Goal: Transaction & Acquisition: Purchase product/service

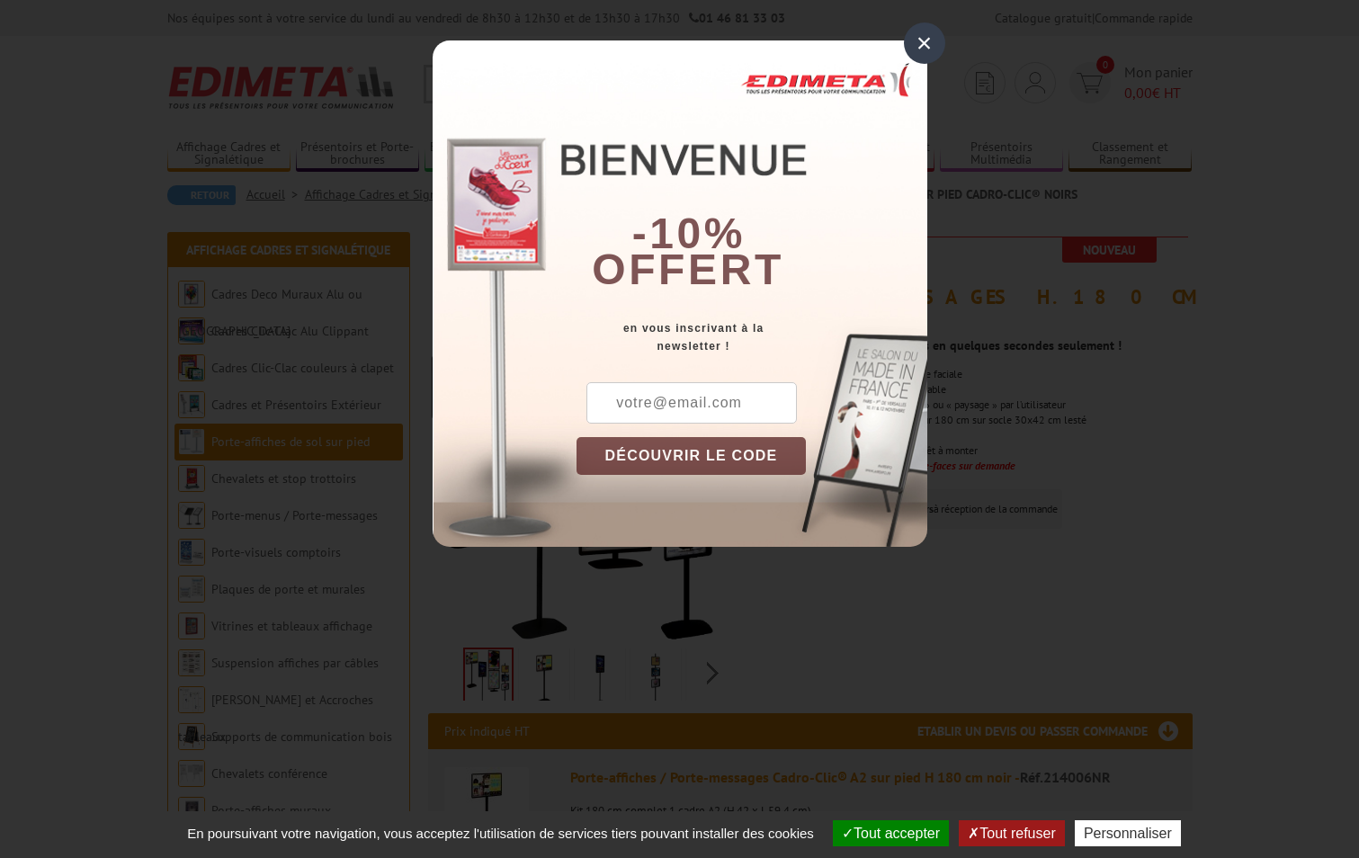
click at [912, 34] on div "×" at bounding box center [924, 42] width 41 height 41
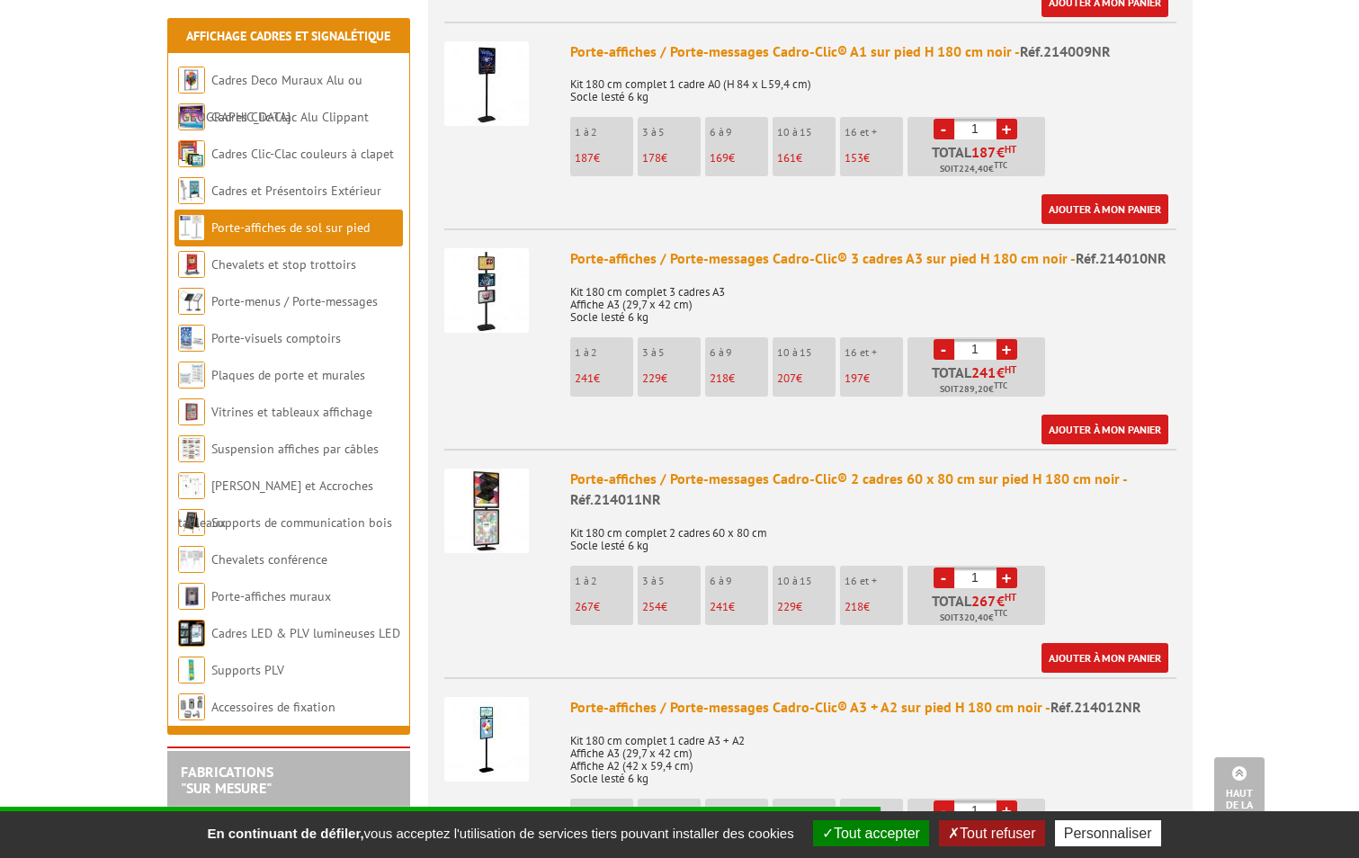
scroll to position [1439, 0]
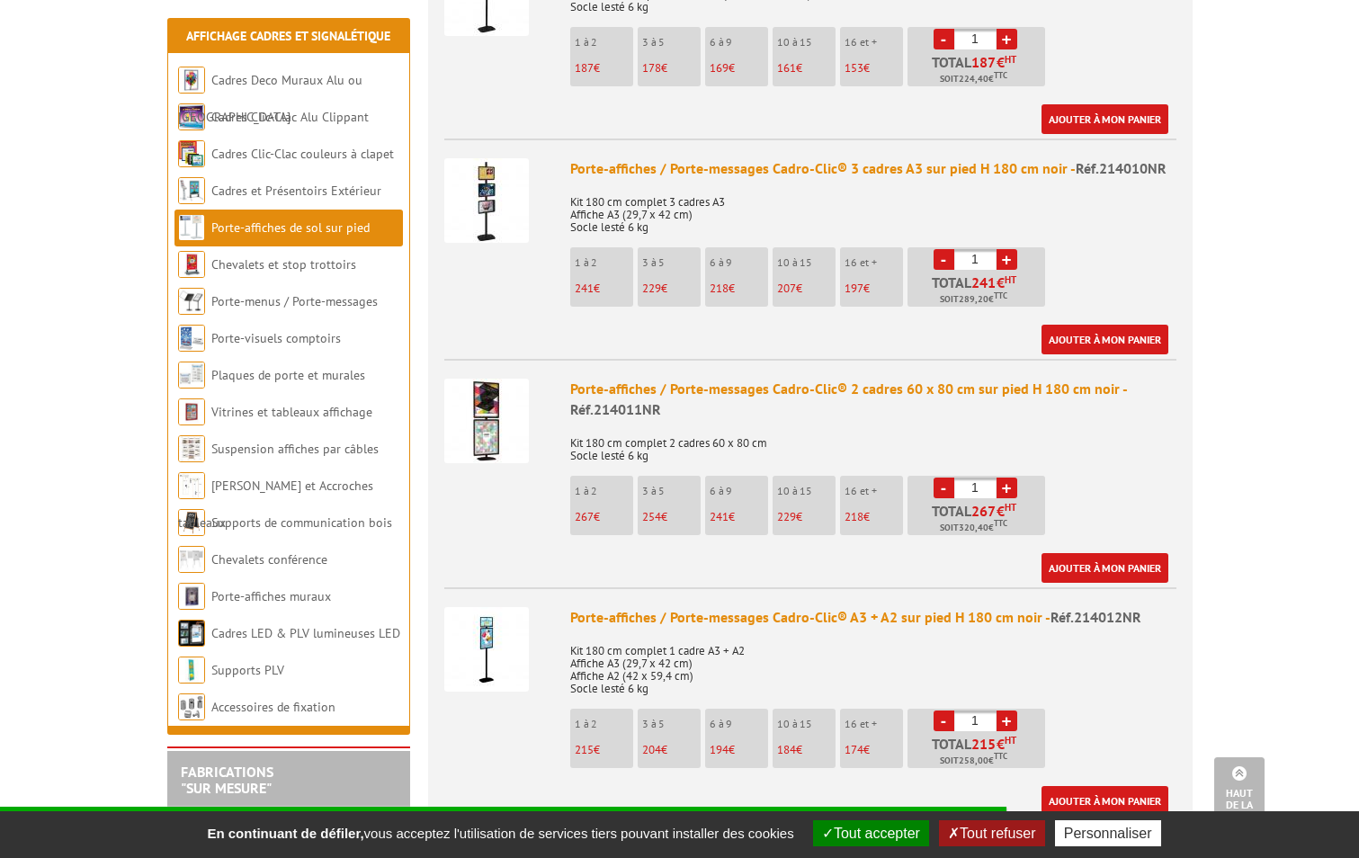
click at [478, 409] on img at bounding box center [486, 421] width 85 height 85
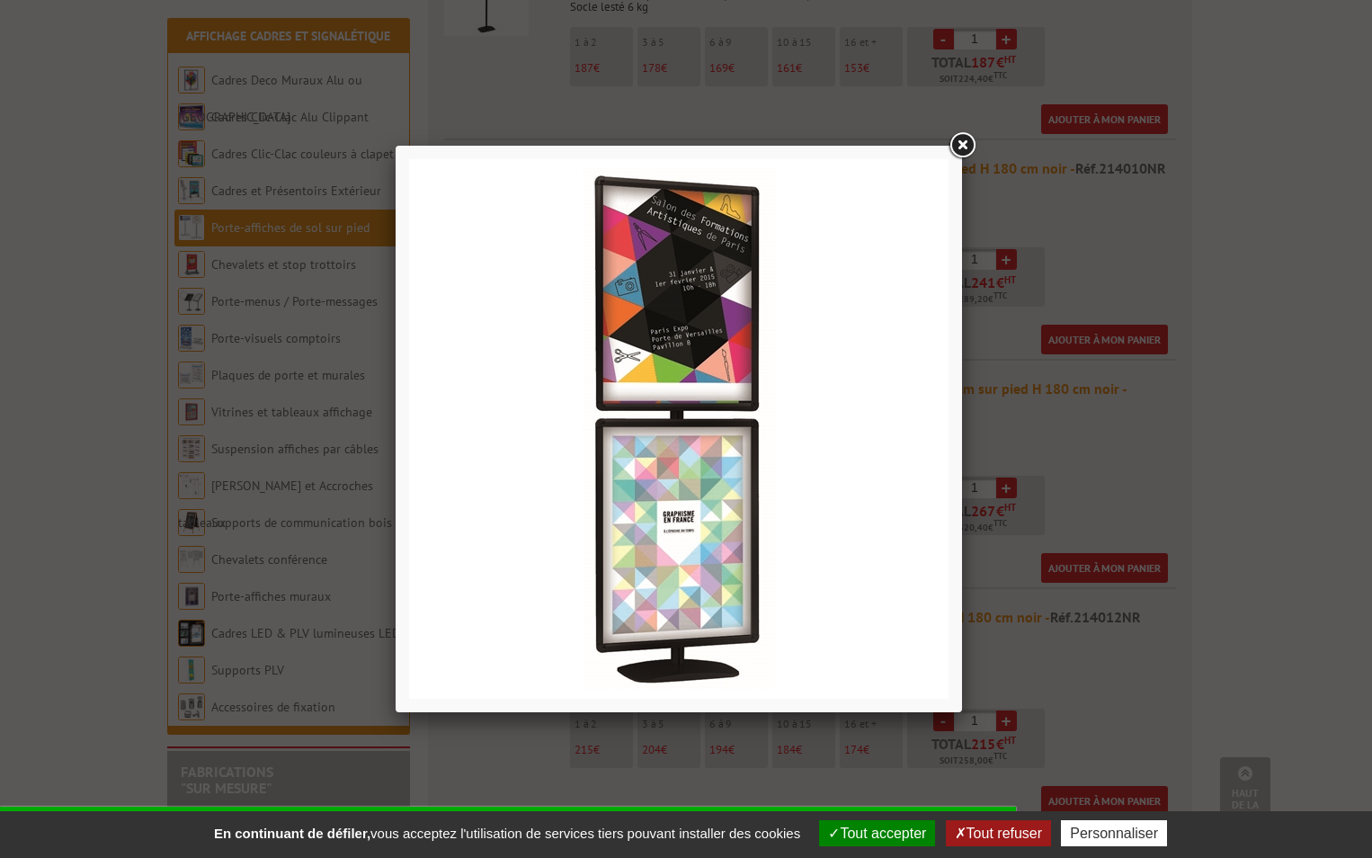
click at [959, 138] on link at bounding box center [962, 145] width 32 height 32
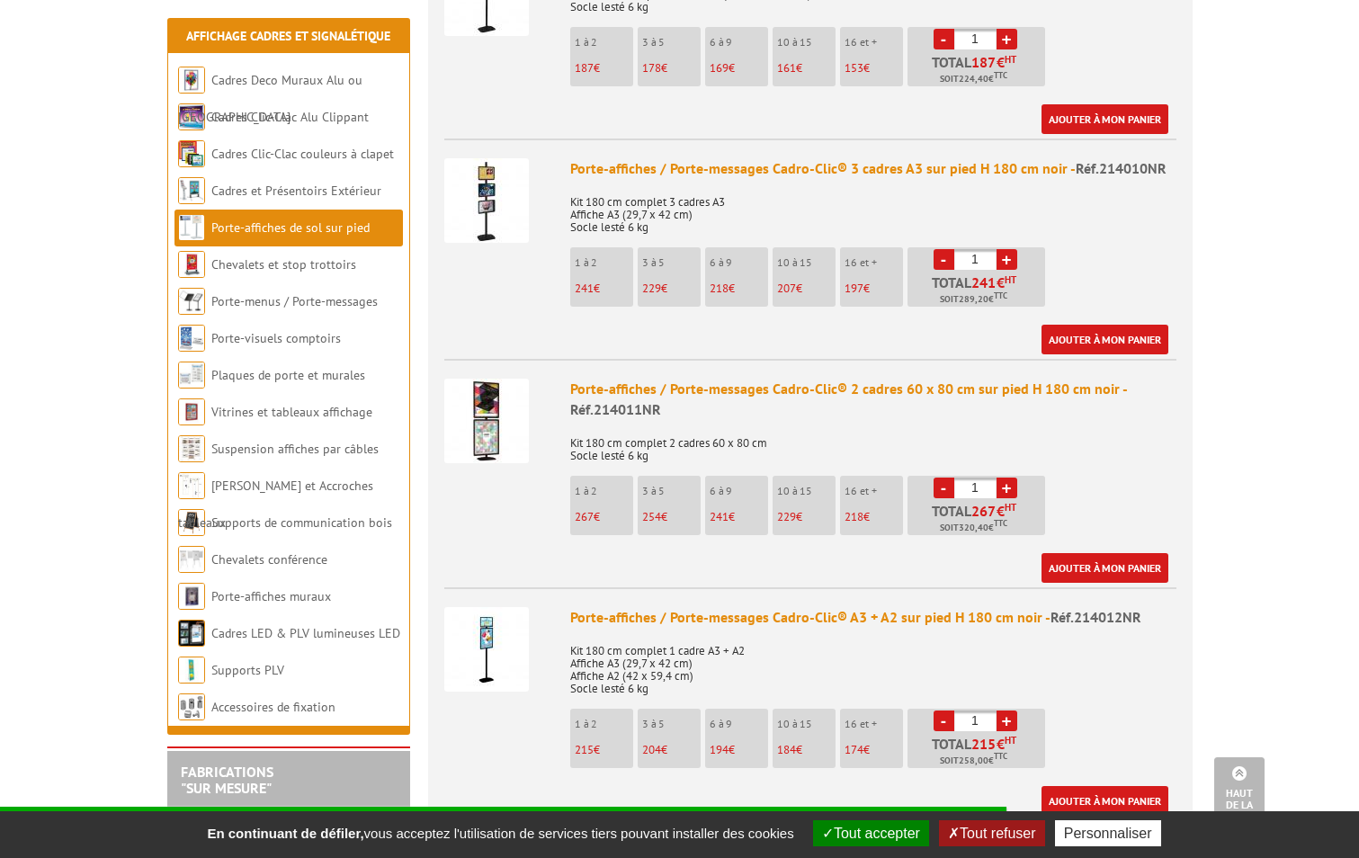
click at [486, 190] on img at bounding box center [486, 200] width 85 height 85
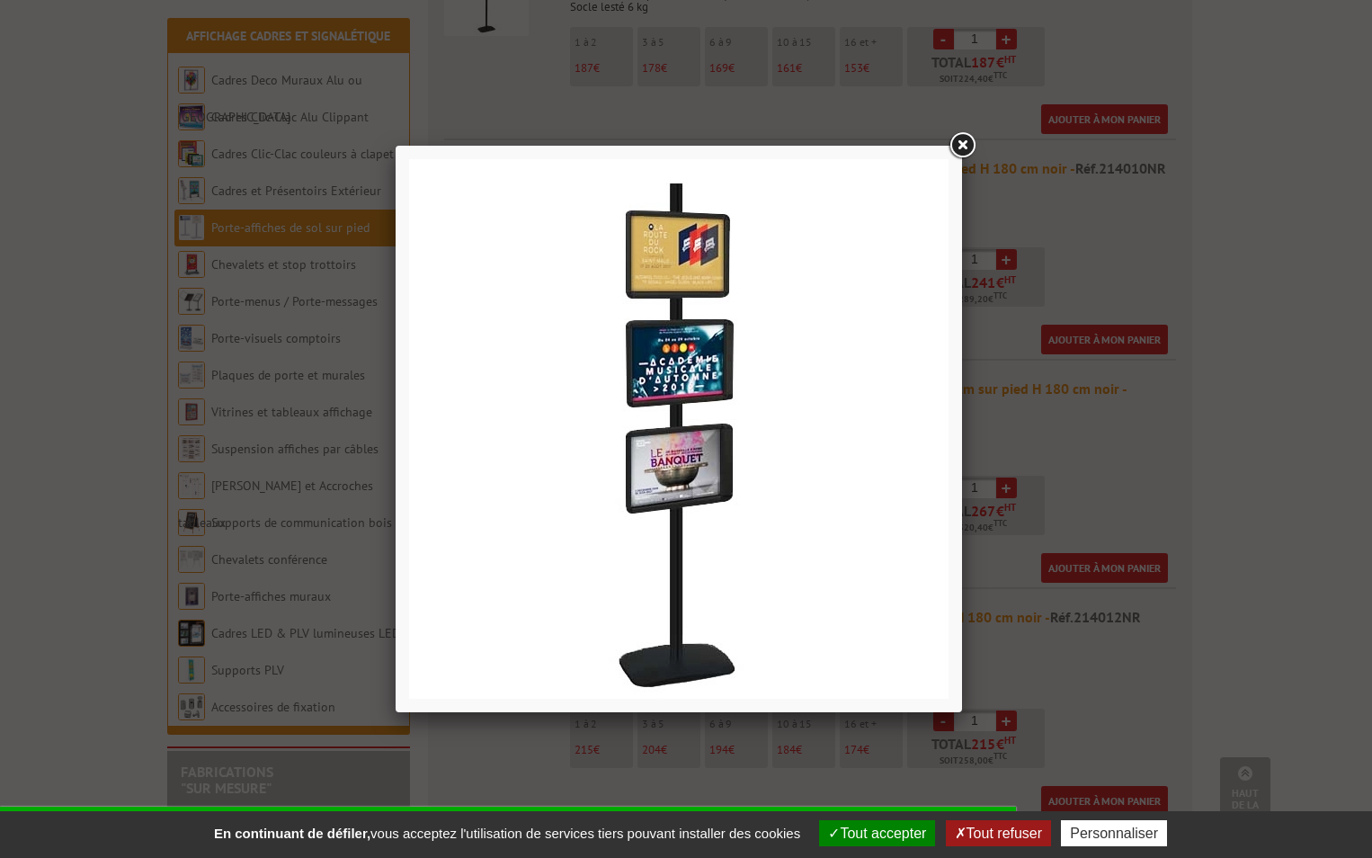
click at [960, 143] on link at bounding box center [962, 145] width 32 height 32
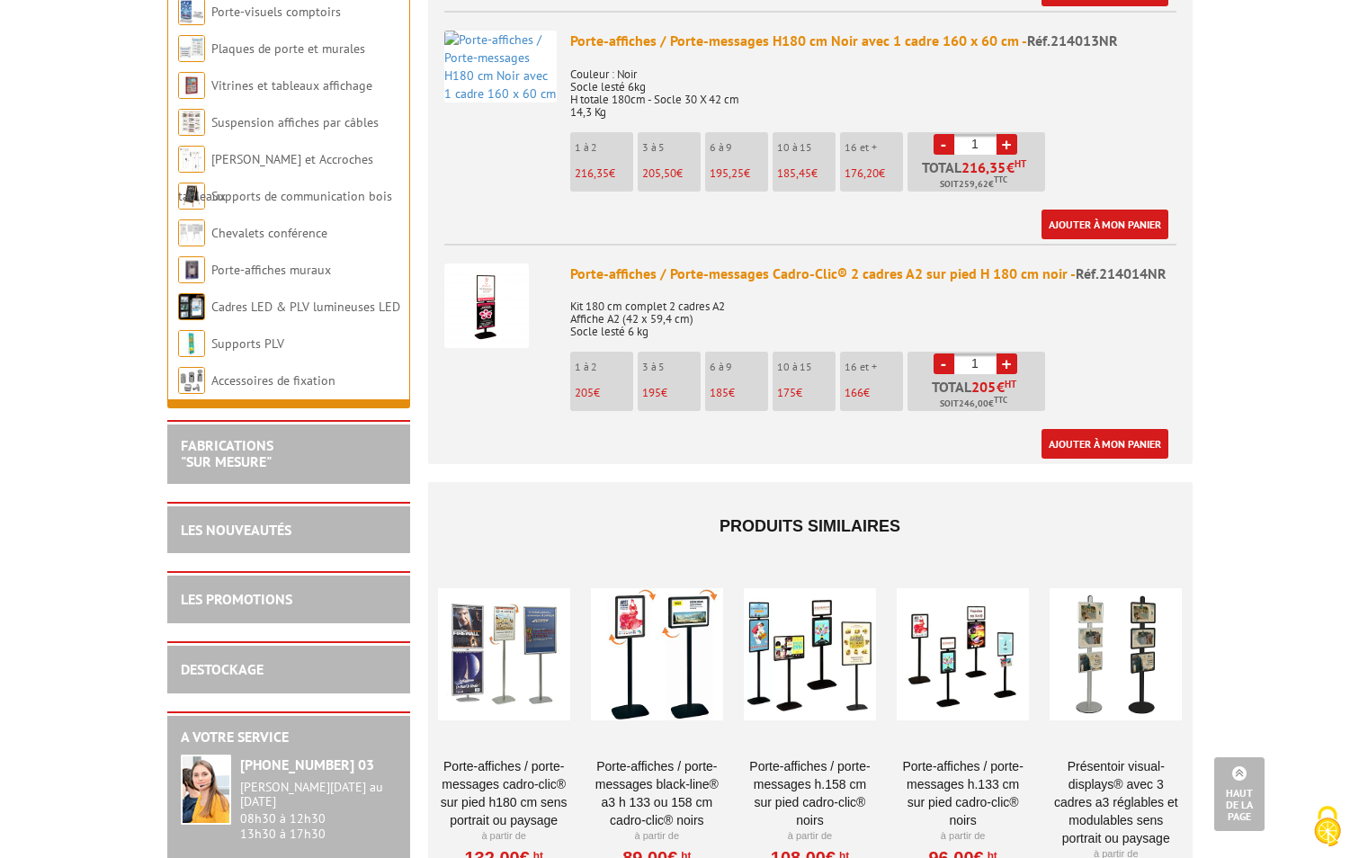
scroll to position [2338, 0]
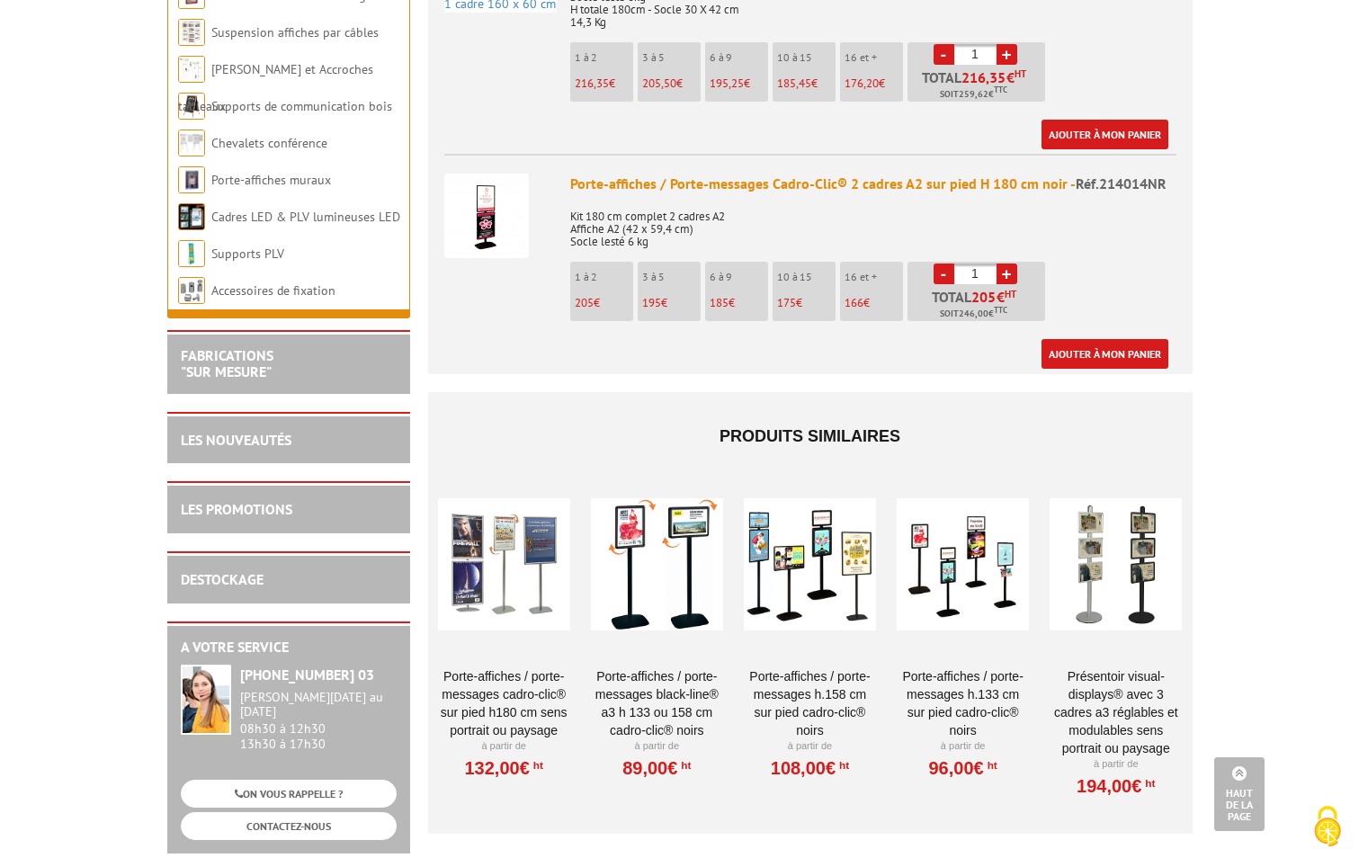
click at [1108, 558] on div at bounding box center [1115, 564] width 132 height 180
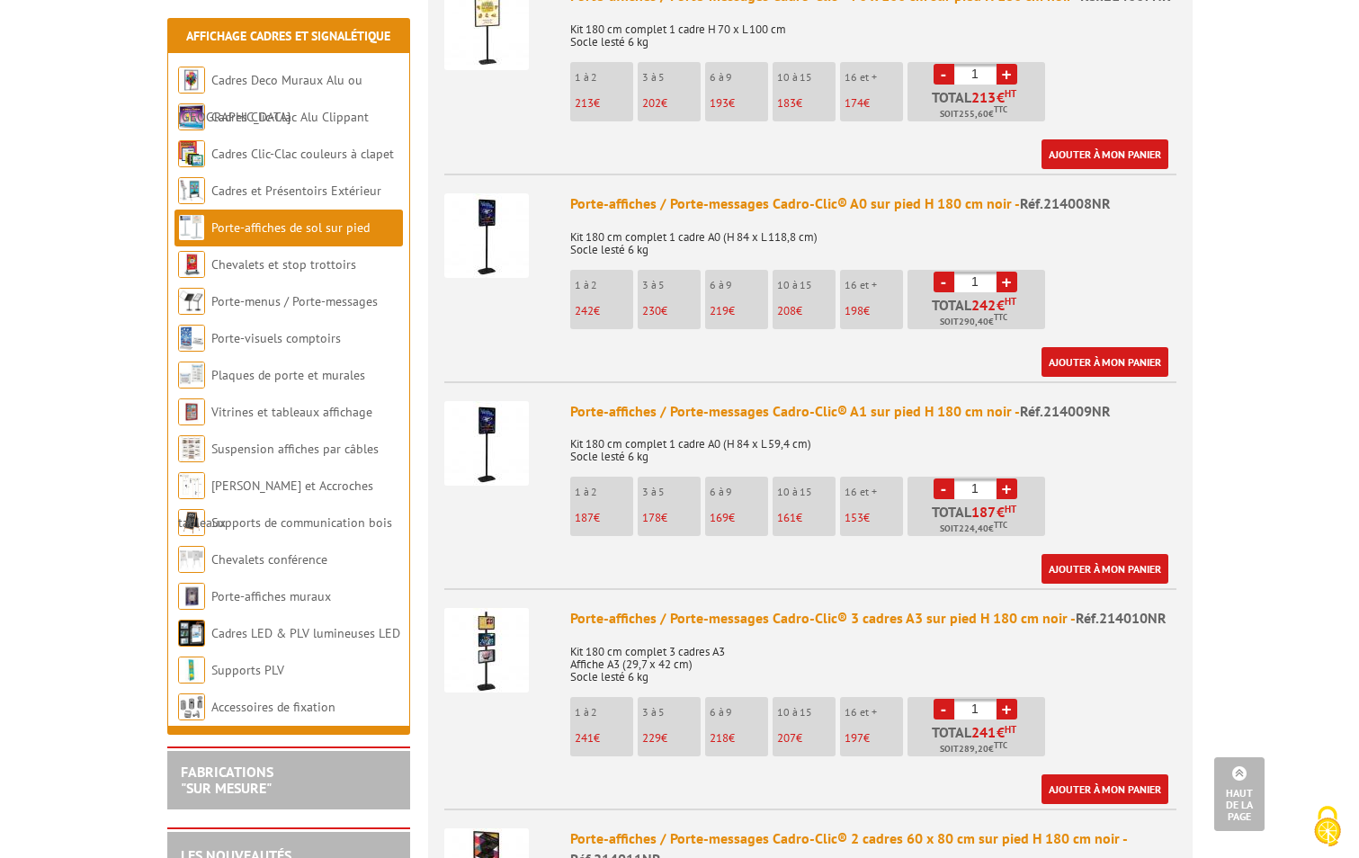
scroll to position [1169, 0]
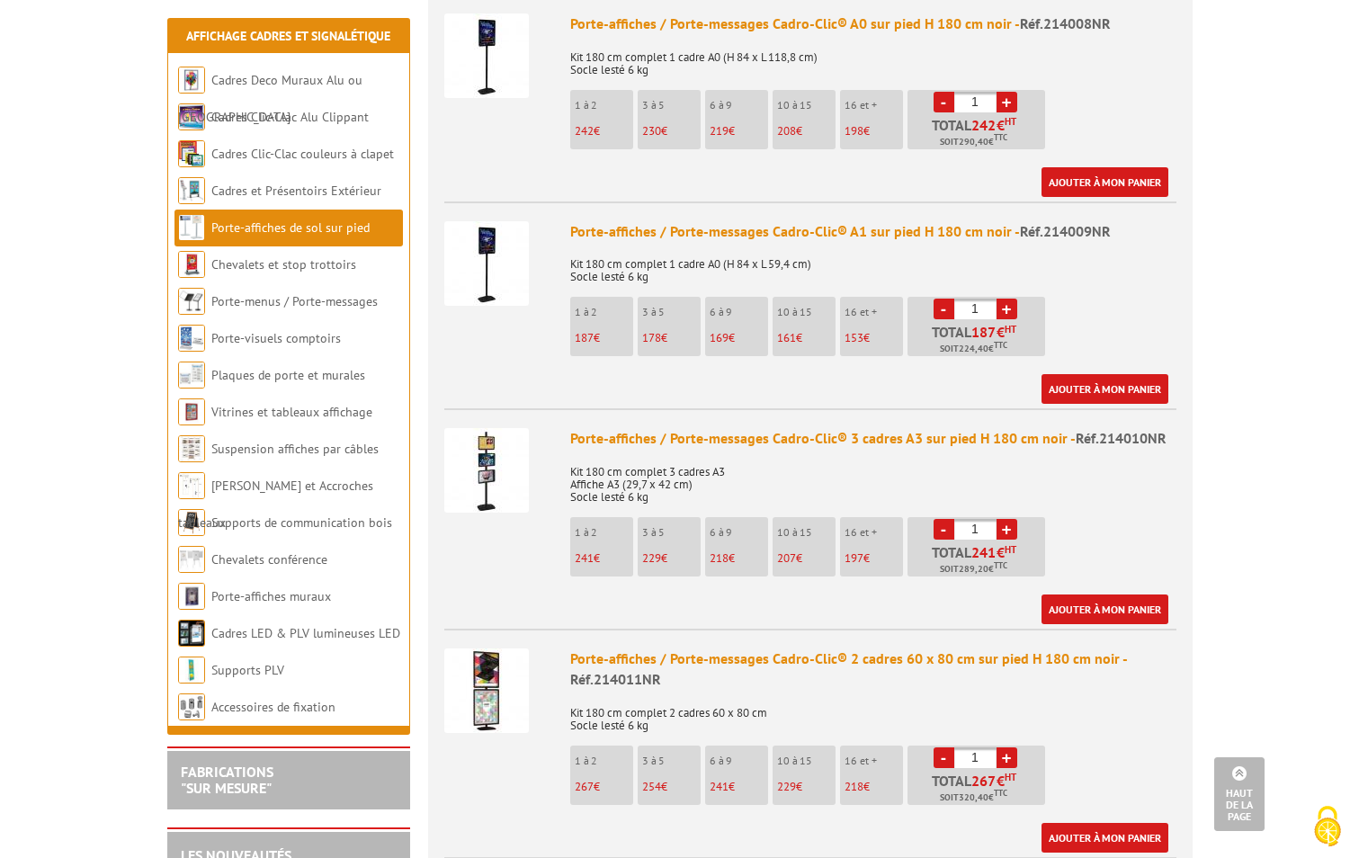
click at [484, 452] on img at bounding box center [486, 470] width 85 height 85
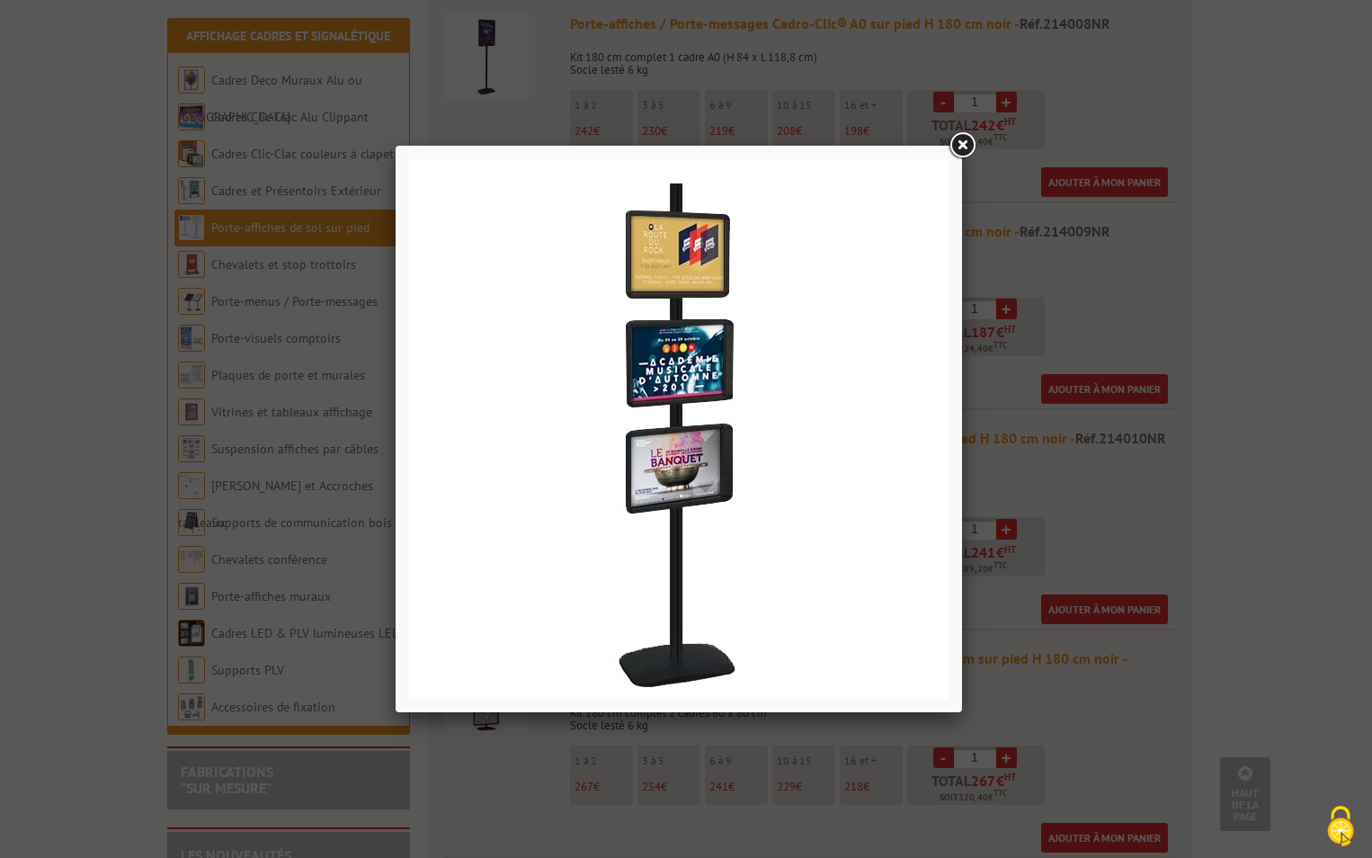
click at [652, 471] on img at bounding box center [679, 429] width 540 height 540
click at [1289, 495] on div at bounding box center [686, 429] width 1372 height 858
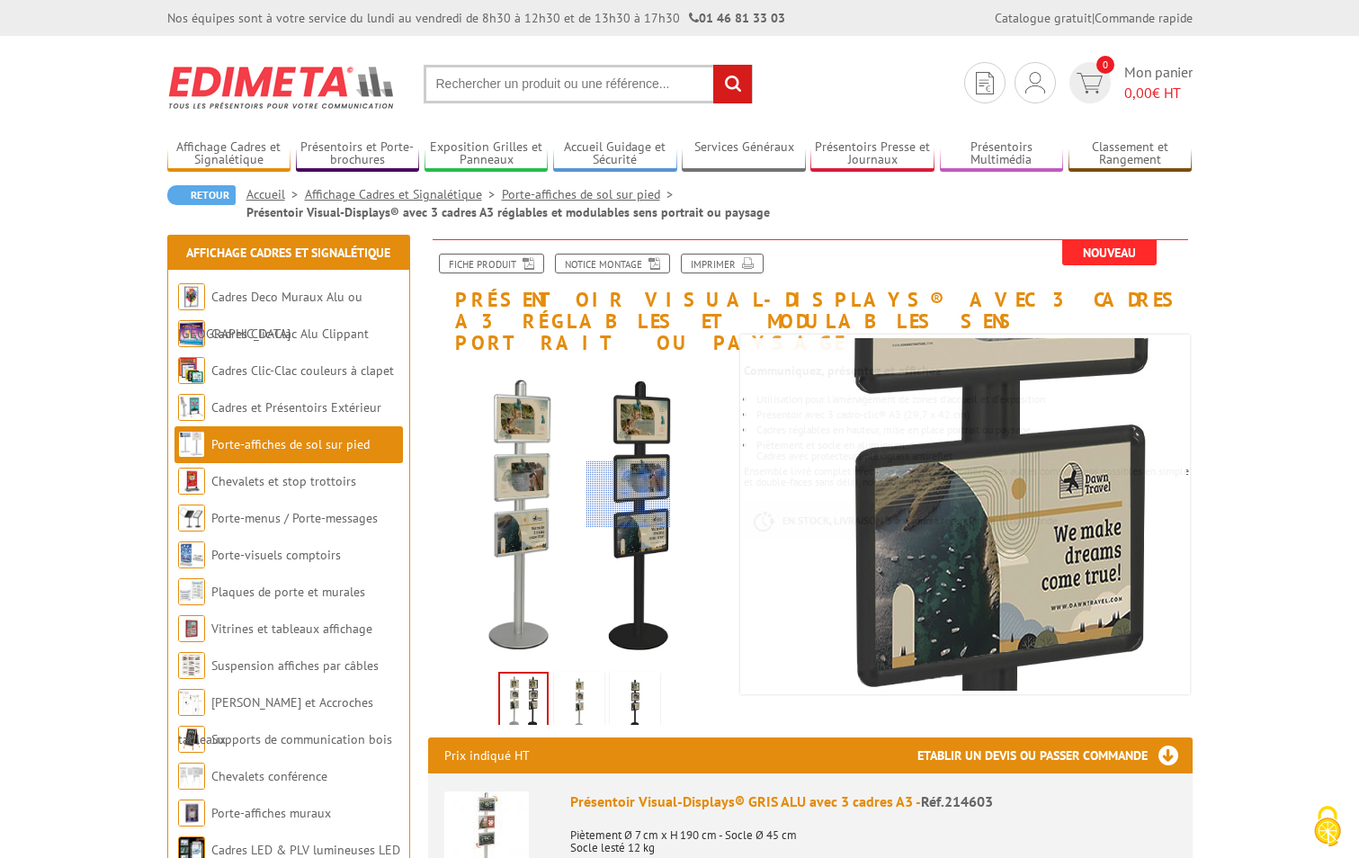
click at [629, 495] on div at bounding box center [628, 494] width 85 height 67
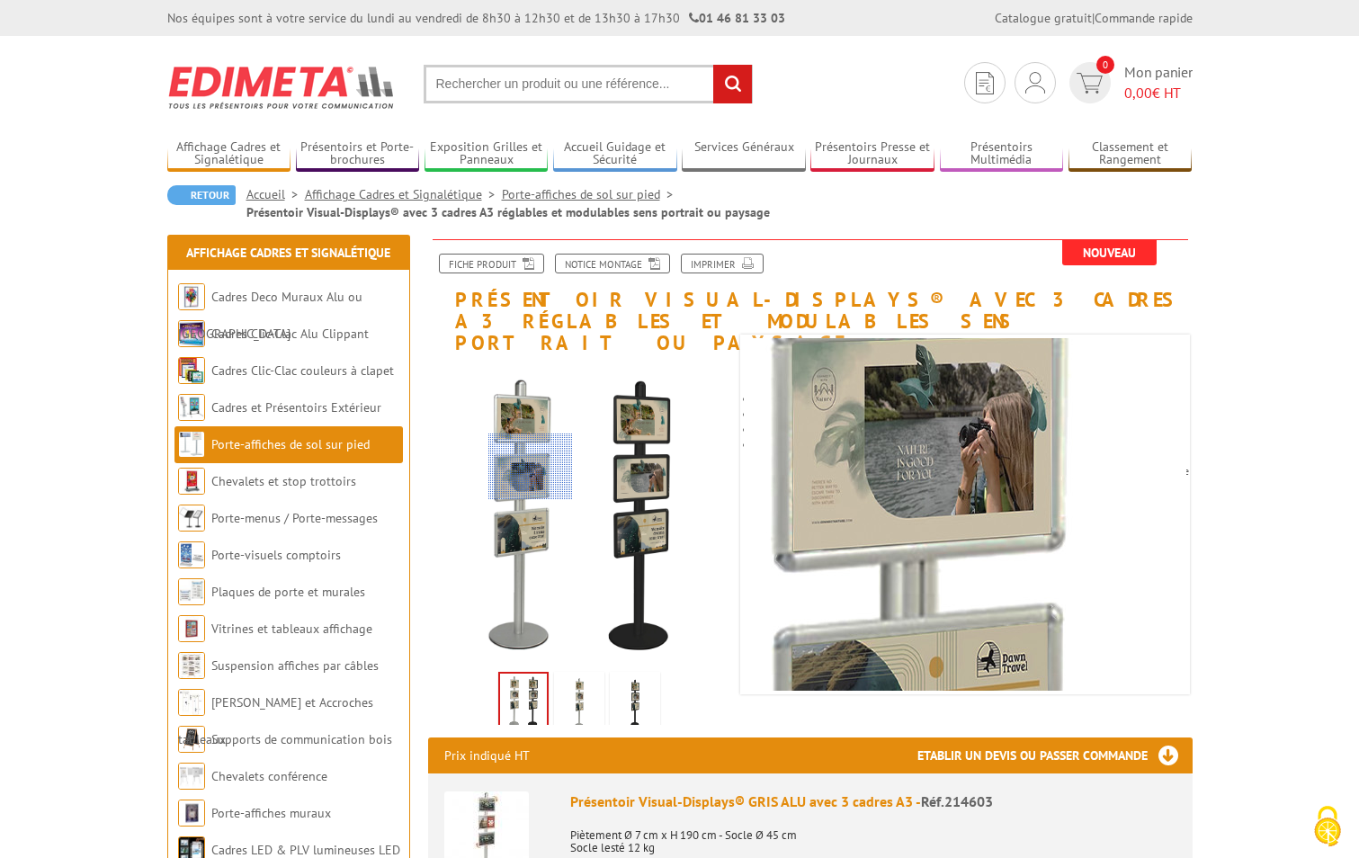
click at [531, 467] on div at bounding box center [530, 466] width 85 height 67
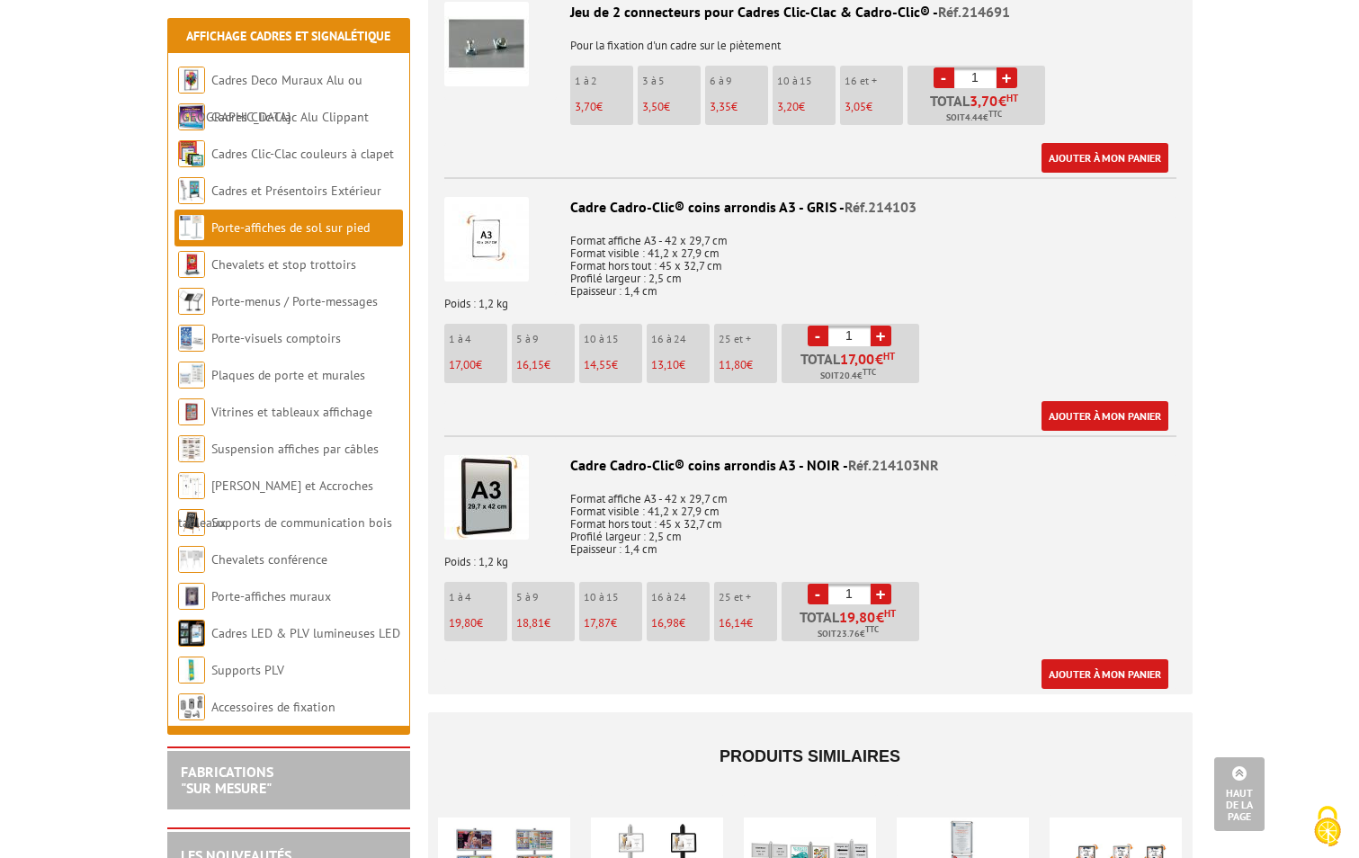
scroll to position [1888, 0]
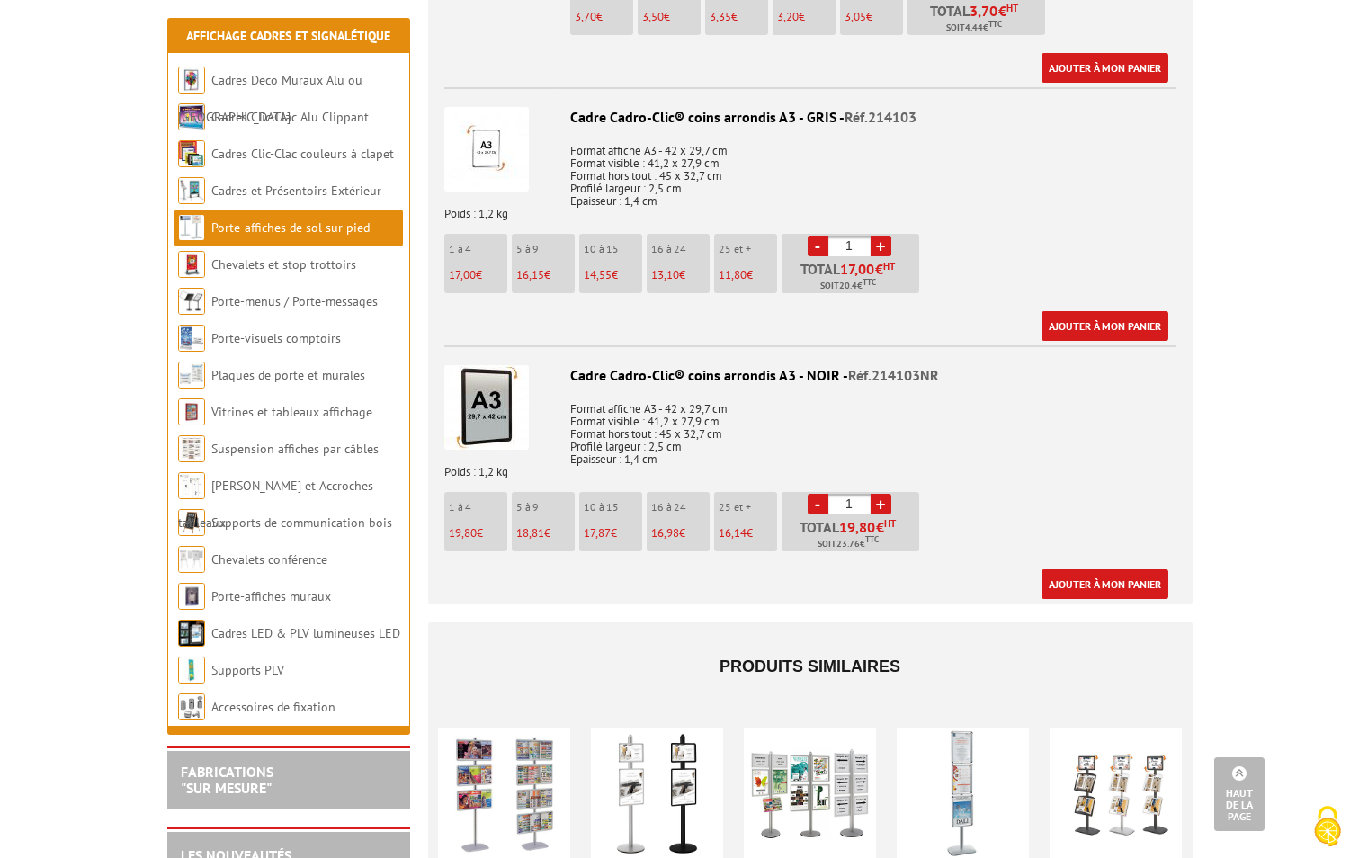
click at [681, 770] on div at bounding box center [657, 794] width 132 height 180
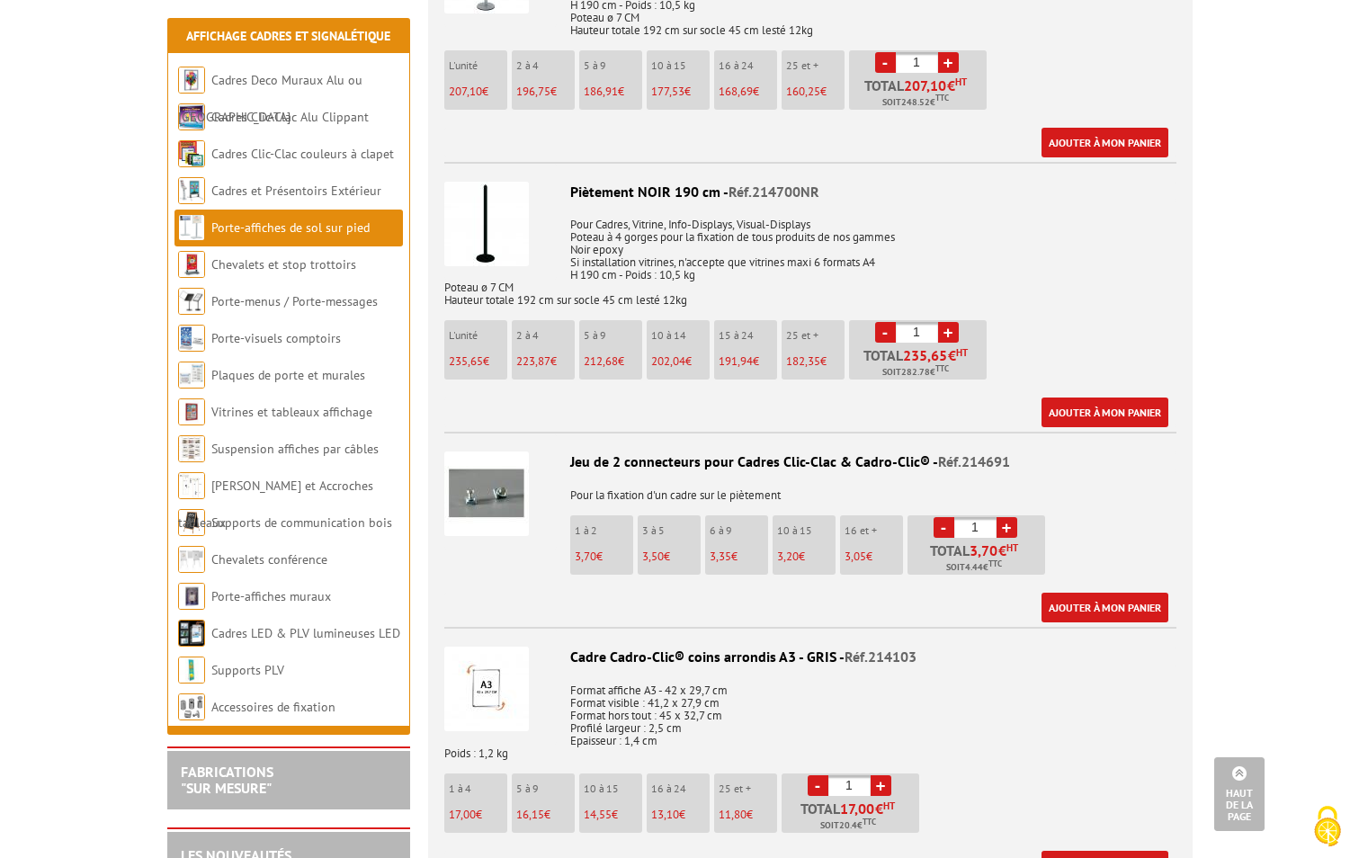
scroll to position [1259, 0]
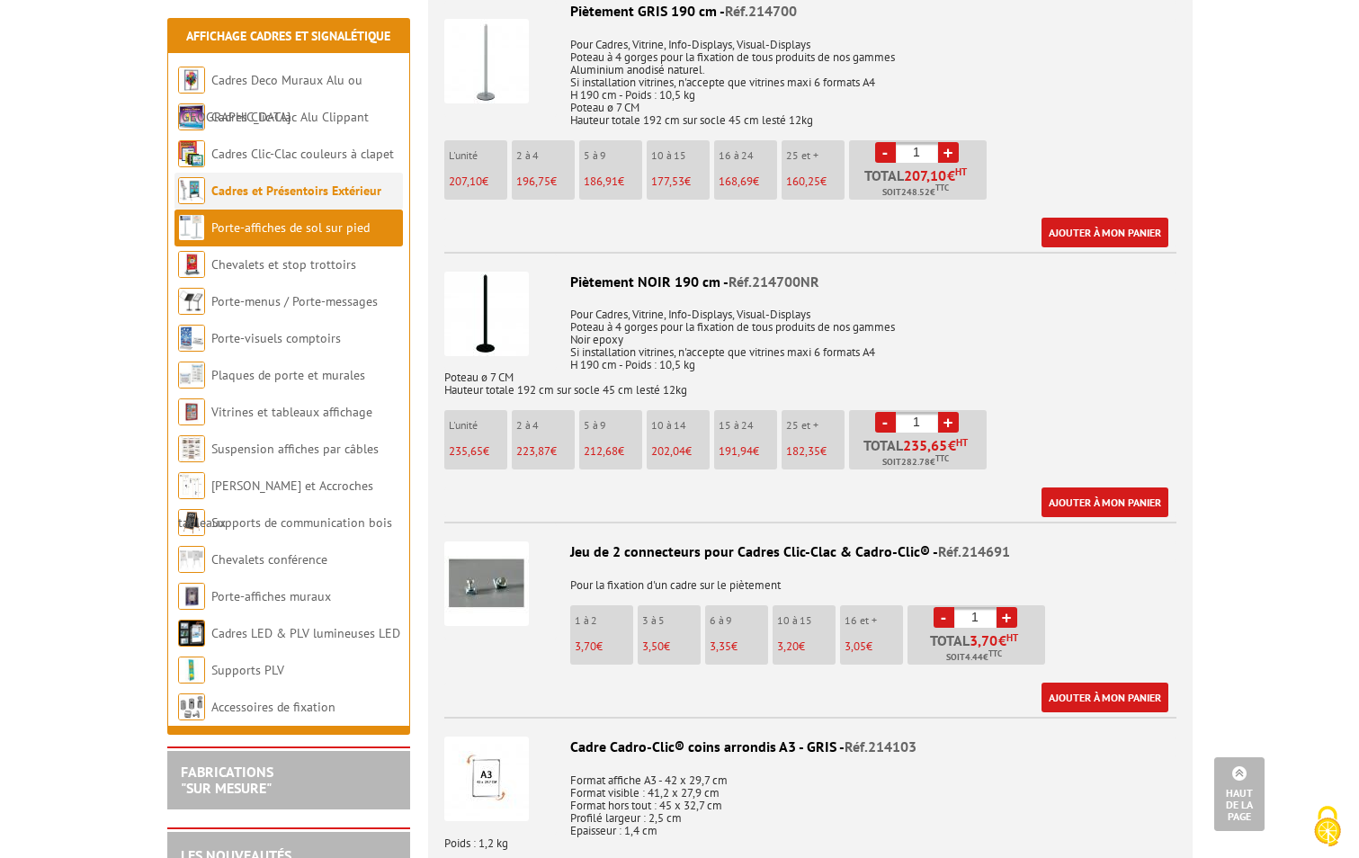
click at [234, 189] on link "Cadres et Présentoirs Extérieur" at bounding box center [296, 191] width 170 height 16
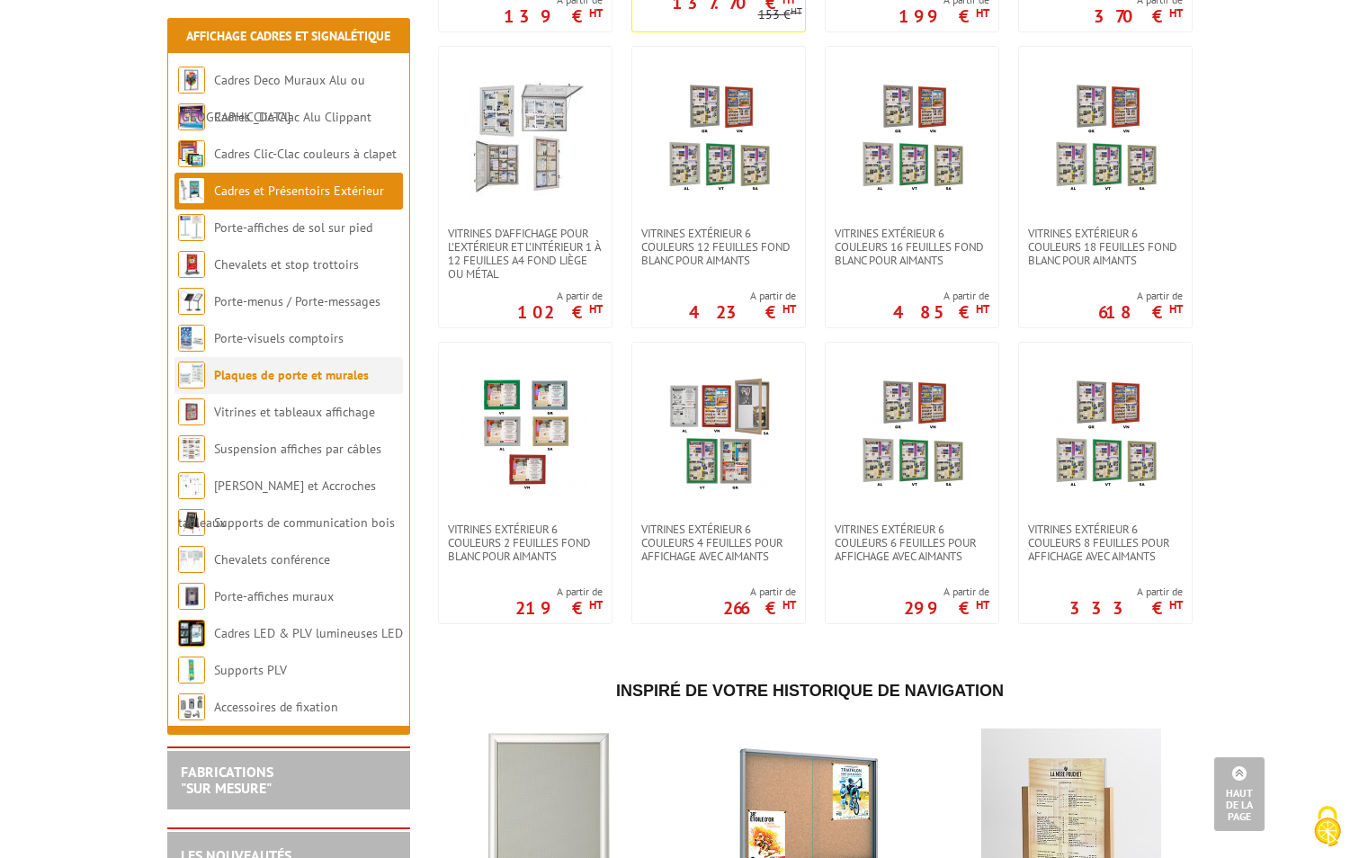
scroll to position [1079, 0]
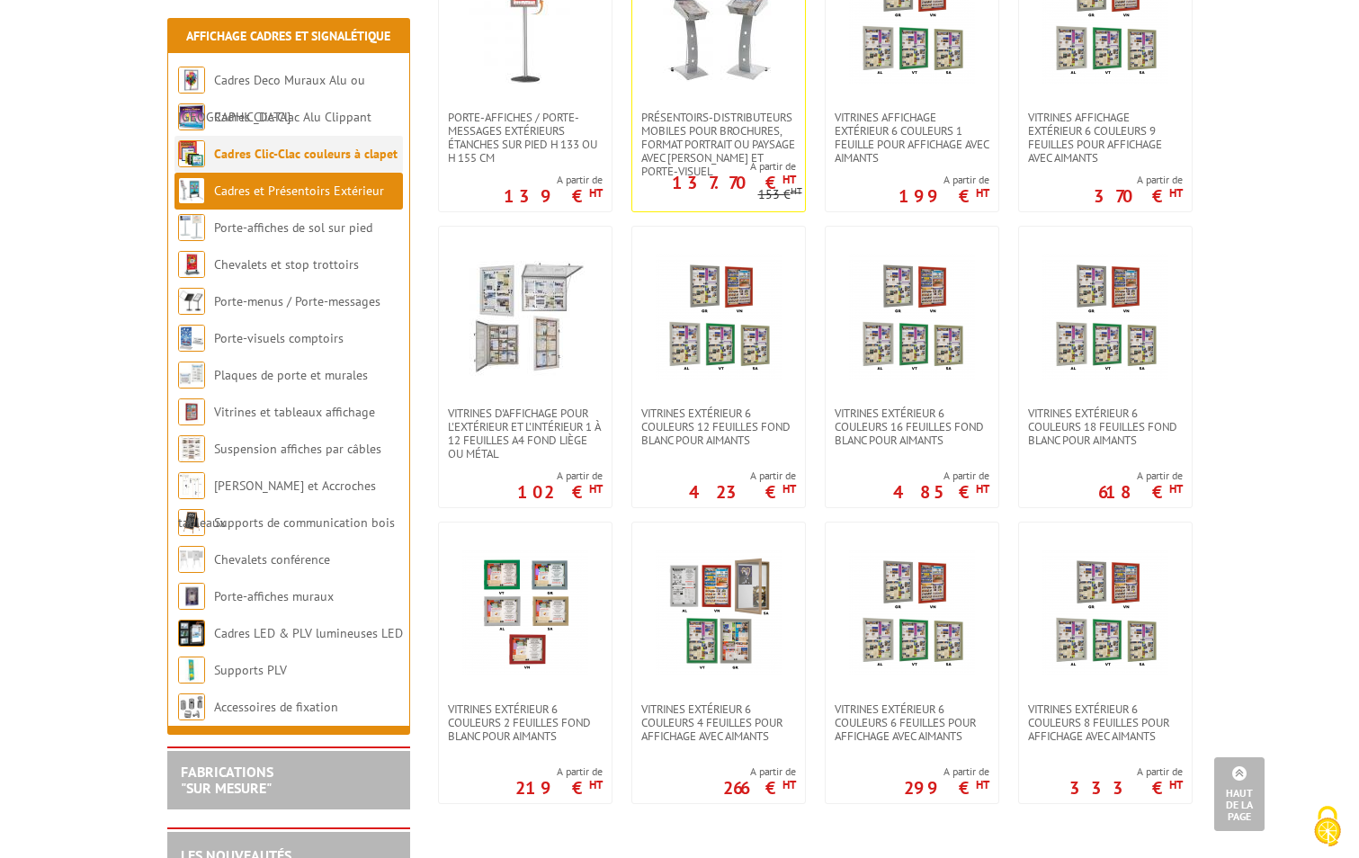
click at [227, 151] on link "Cadres Clic-Clac couleurs à clapet" at bounding box center [305, 154] width 183 height 16
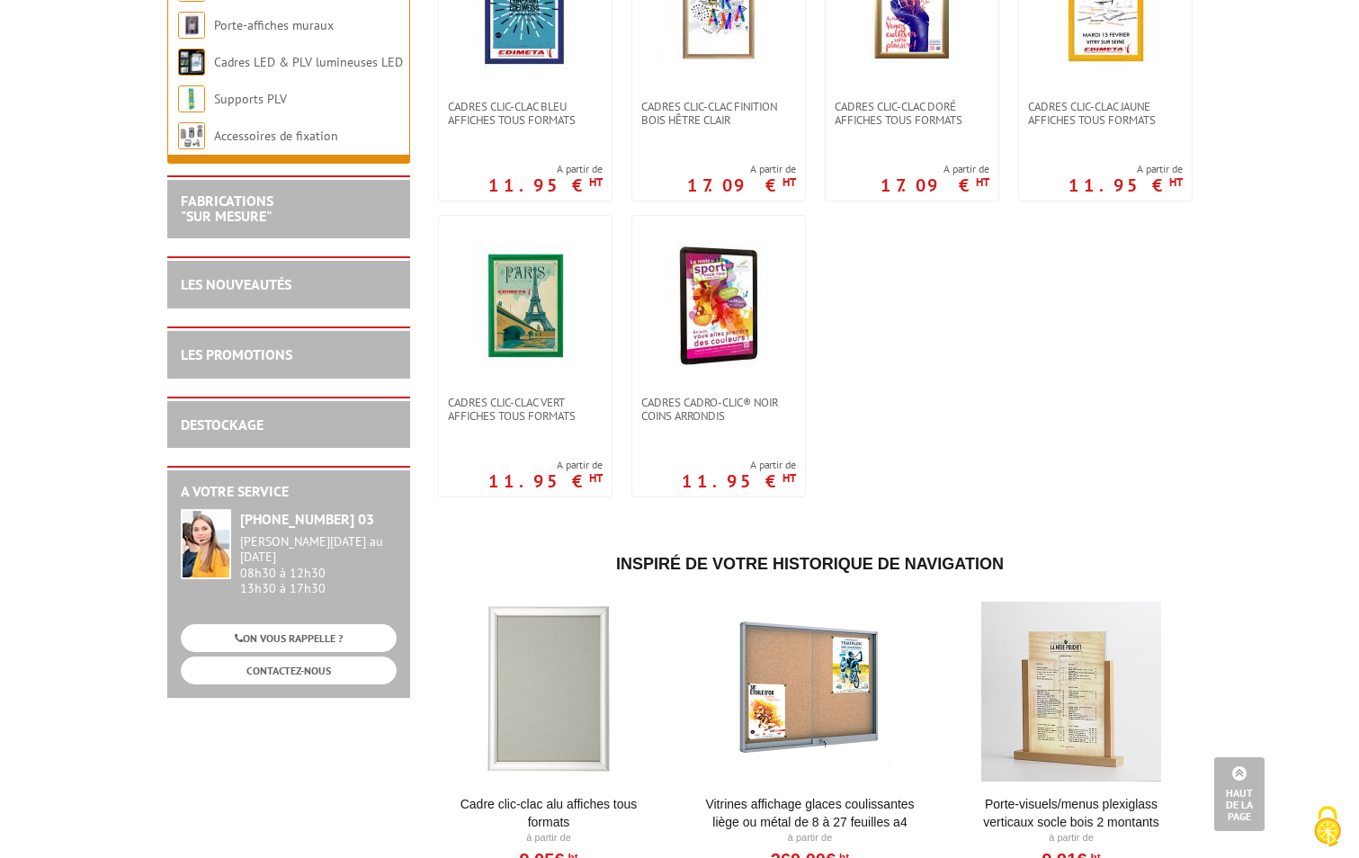
scroll to position [180, 0]
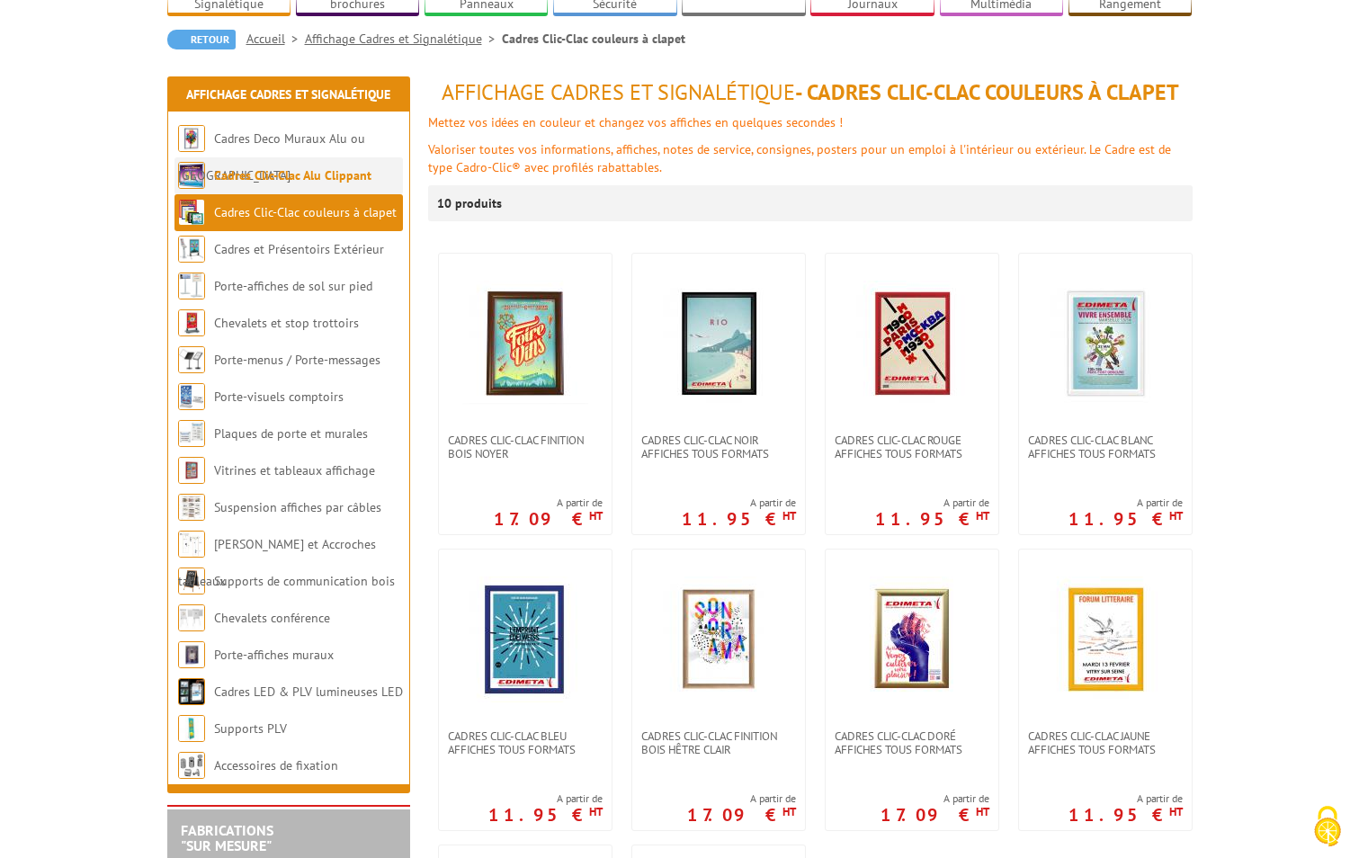
click at [246, 167] on link "Cadres Clic-Clac Alu Clippant" at bounding box center [292, 175] width 157 height 16
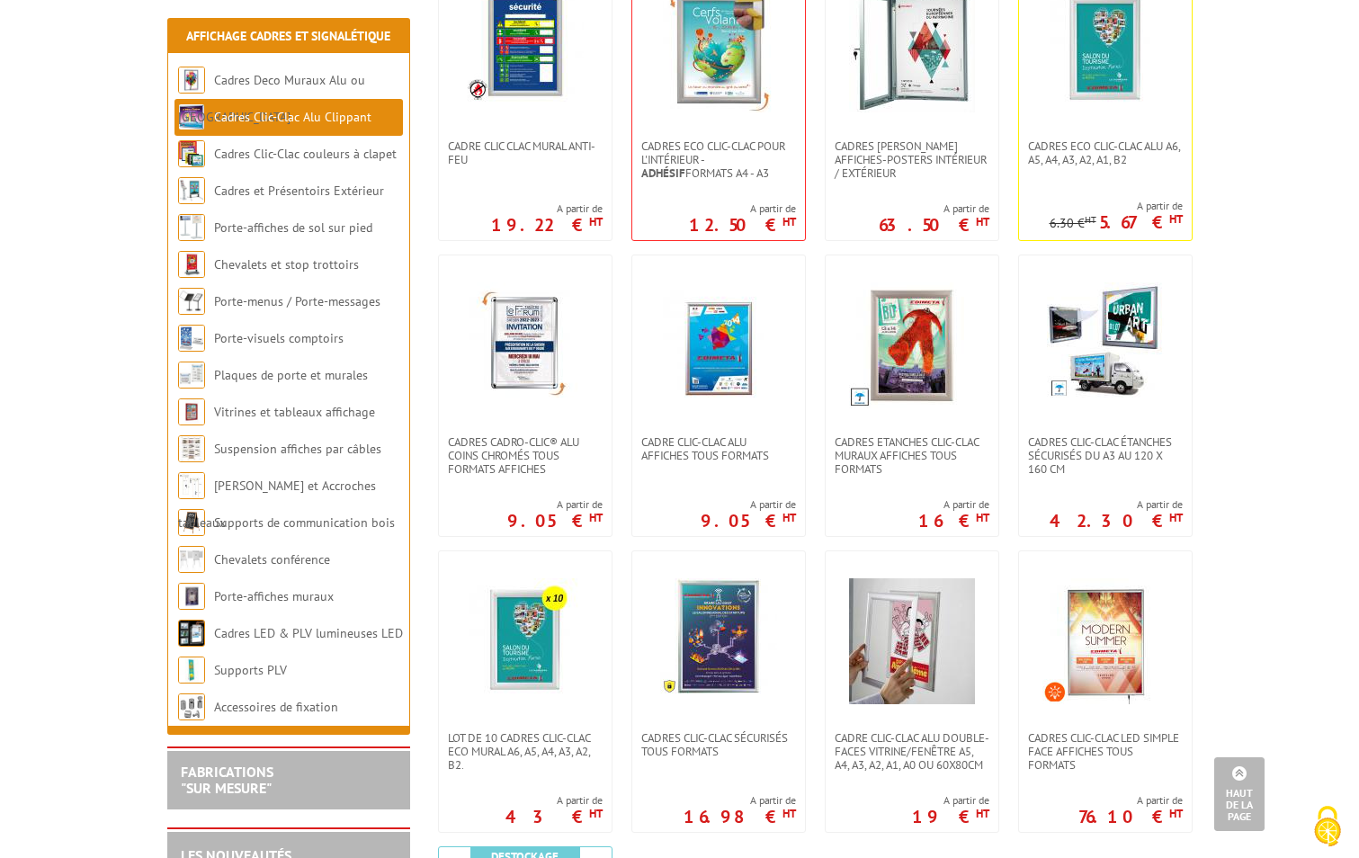
scroll to position [809, 0]
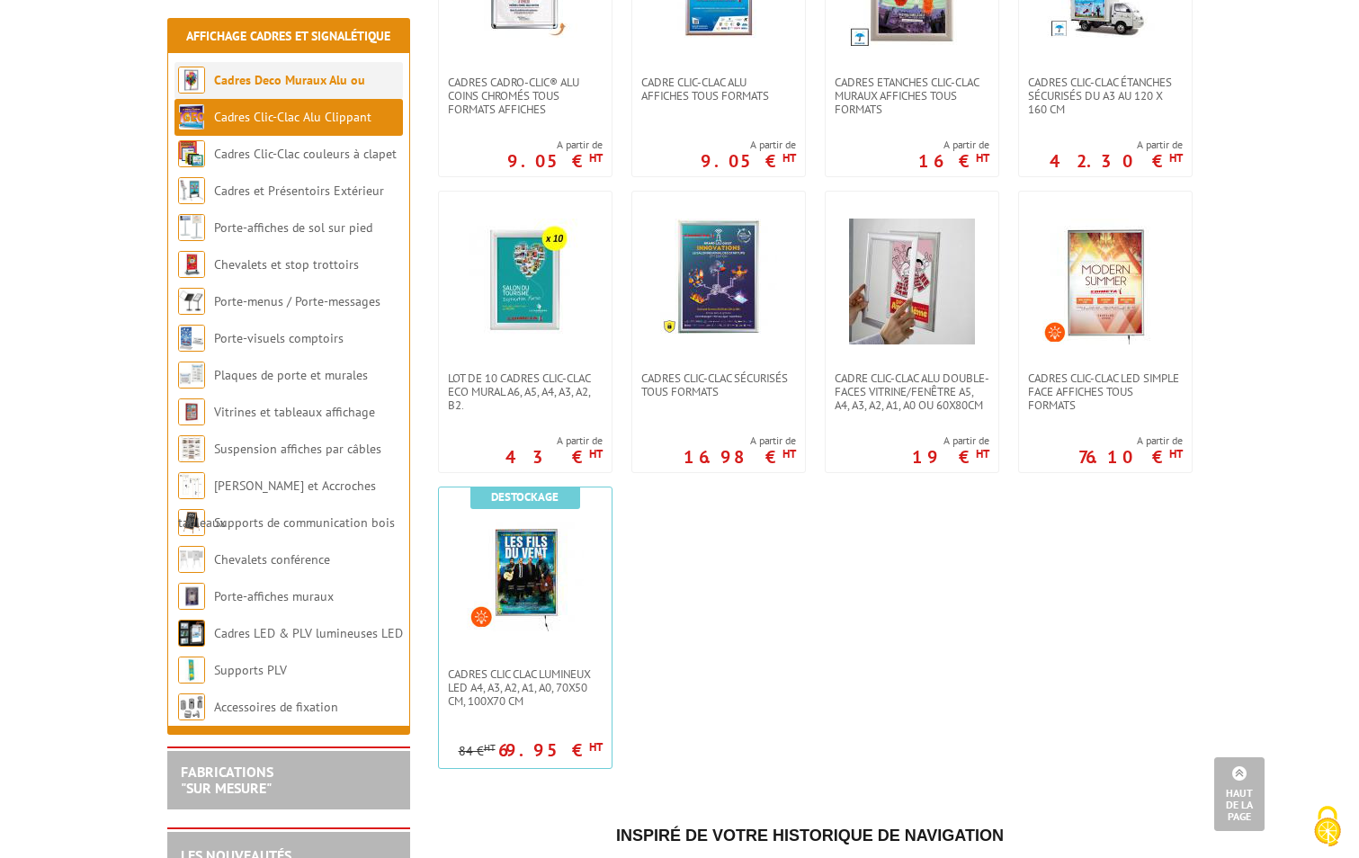
click at [228, 80] on link "Cadres Deco Muraux Alu ou [GEOGRAPHIC_DATA]" at bounding box center [271, 98] width 187 height 53
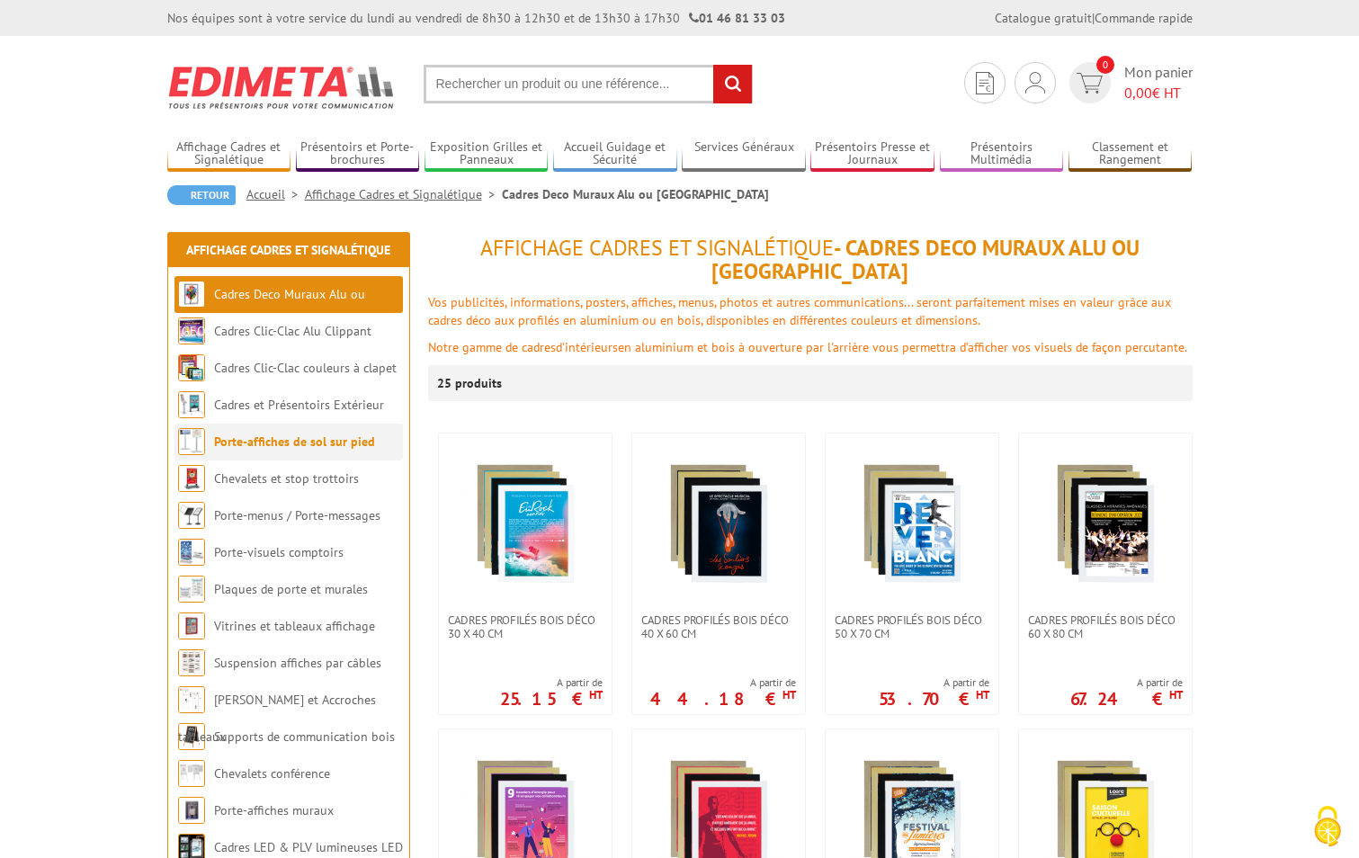
click at [228, 442] on link "Porte-affiches de sol sur pied" at bounding box center [294, 441] width 161 height 16
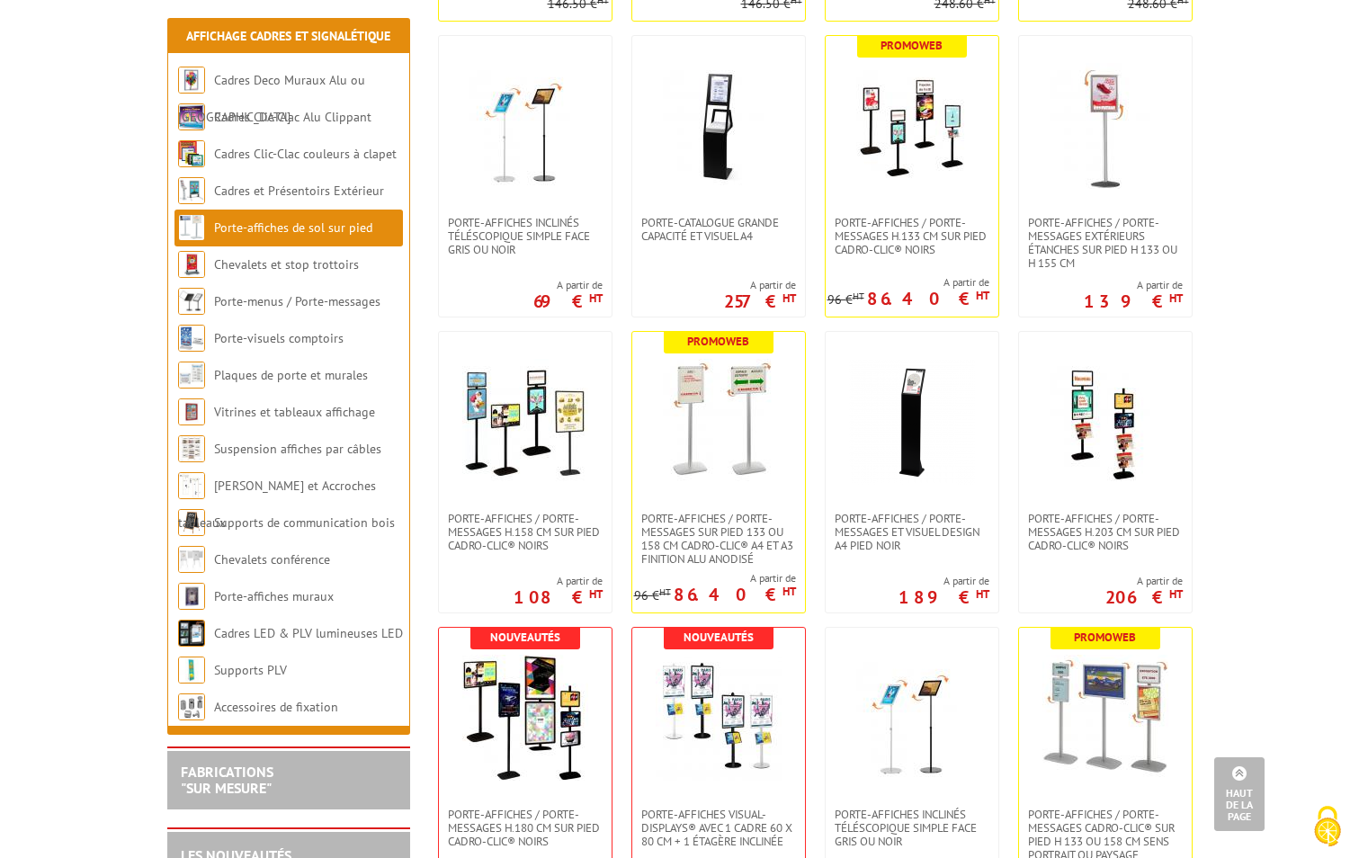
scroll to position [1259, 0]
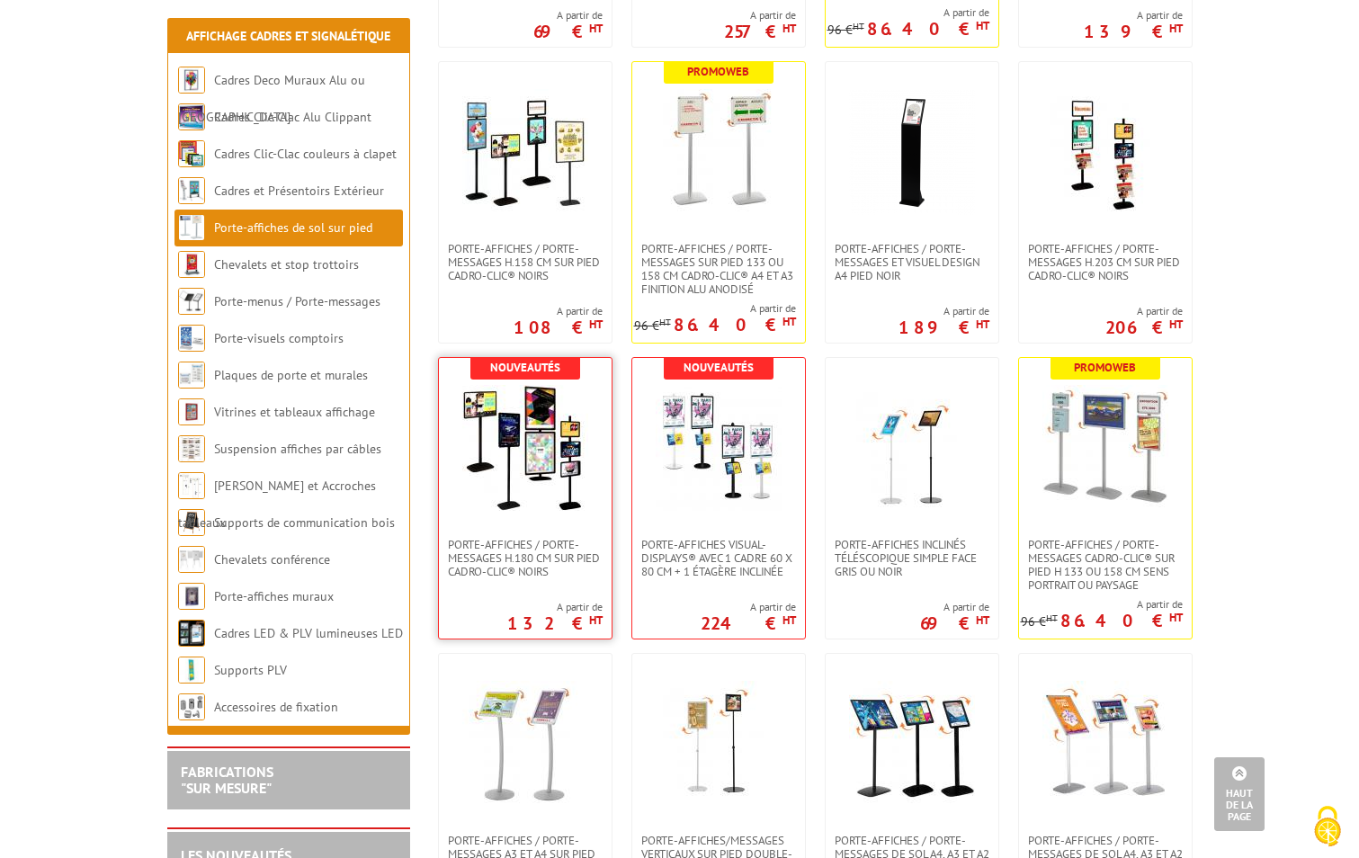
click at [513, 452] on img at bounding box center [525, 448] width 126 height 126
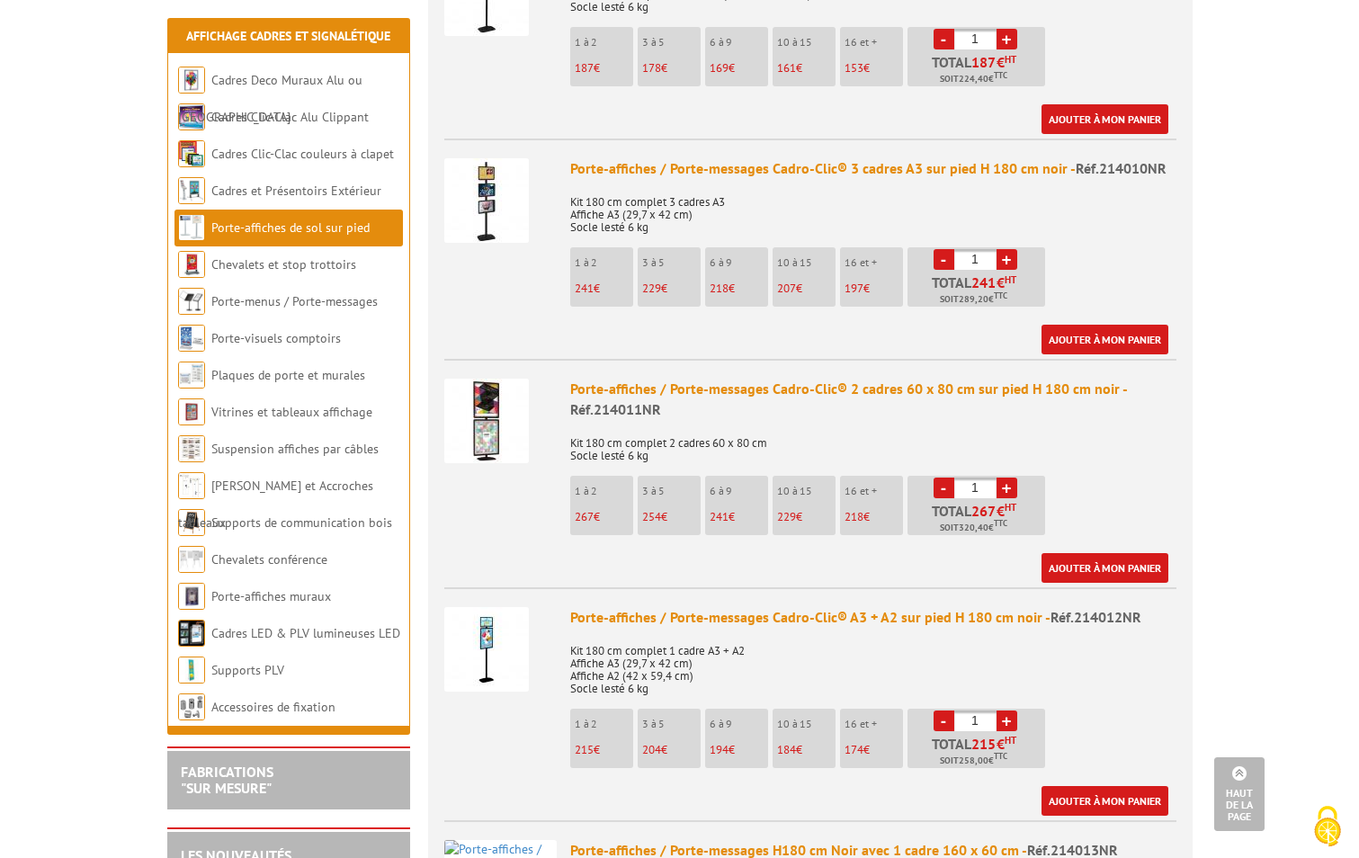
scroll to position [1619, 0]
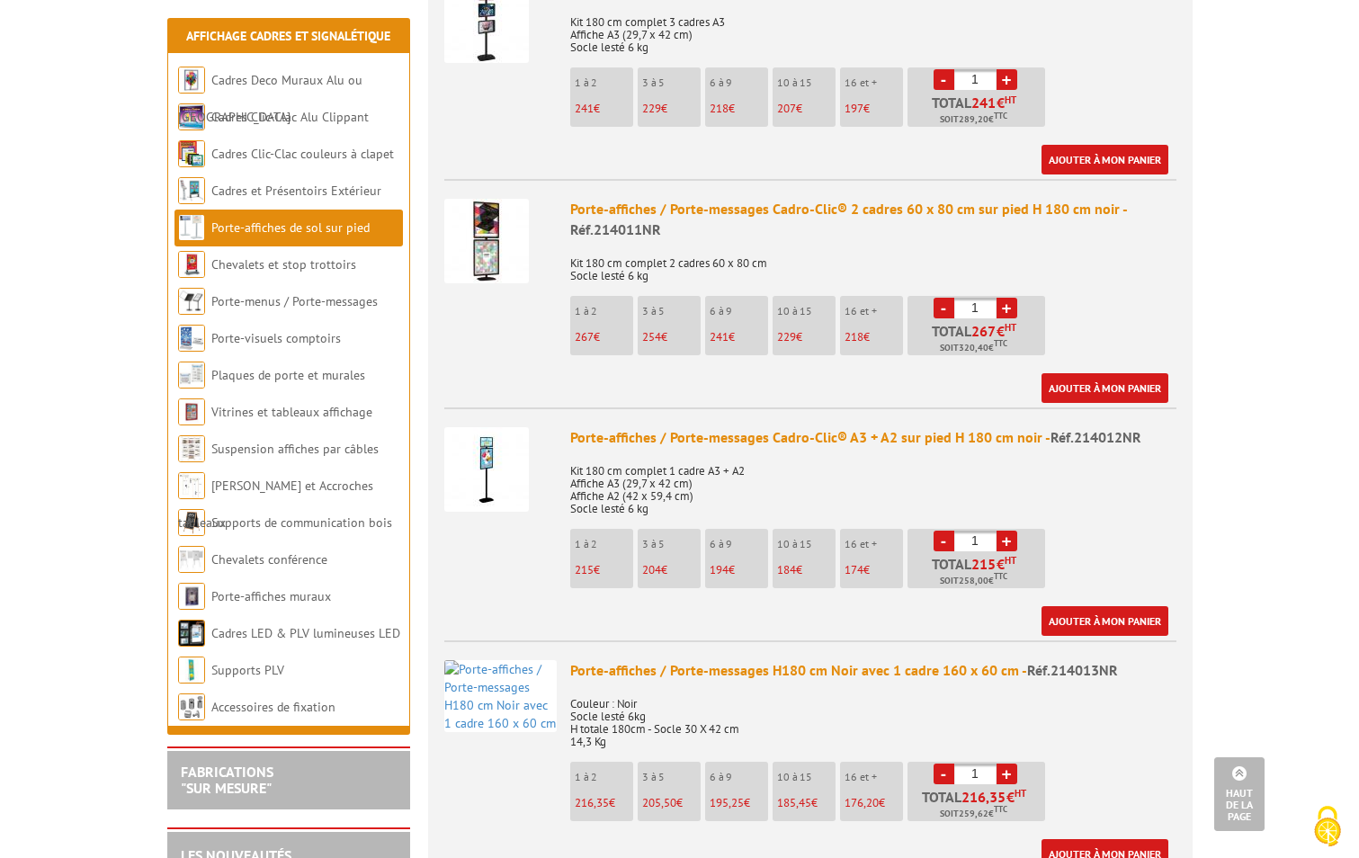
click at [505, 463] on img at bounding box center [486, 469] width 85 height 85
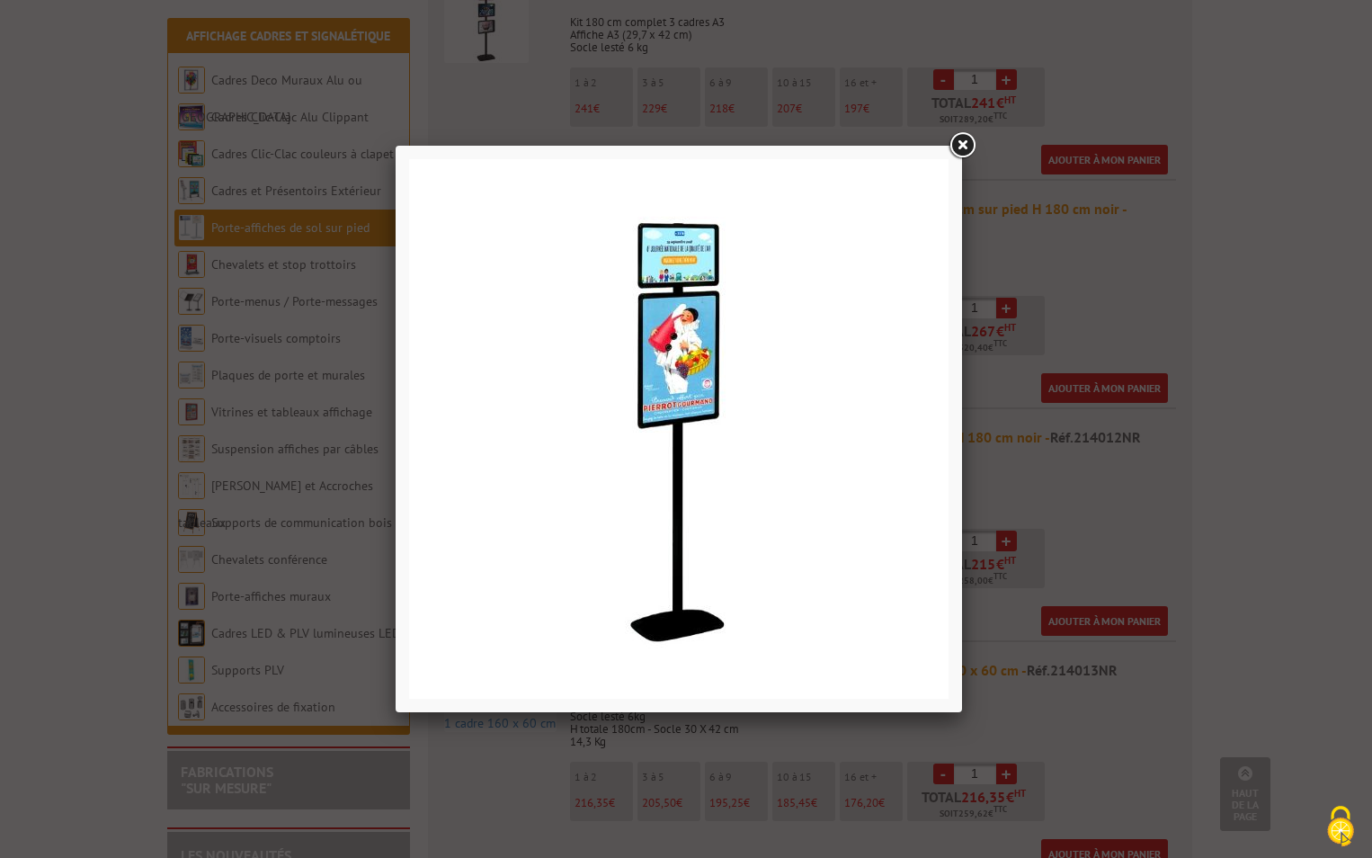
click at [962, 140] on link at bounding box center [962, 145] width 32 height 32
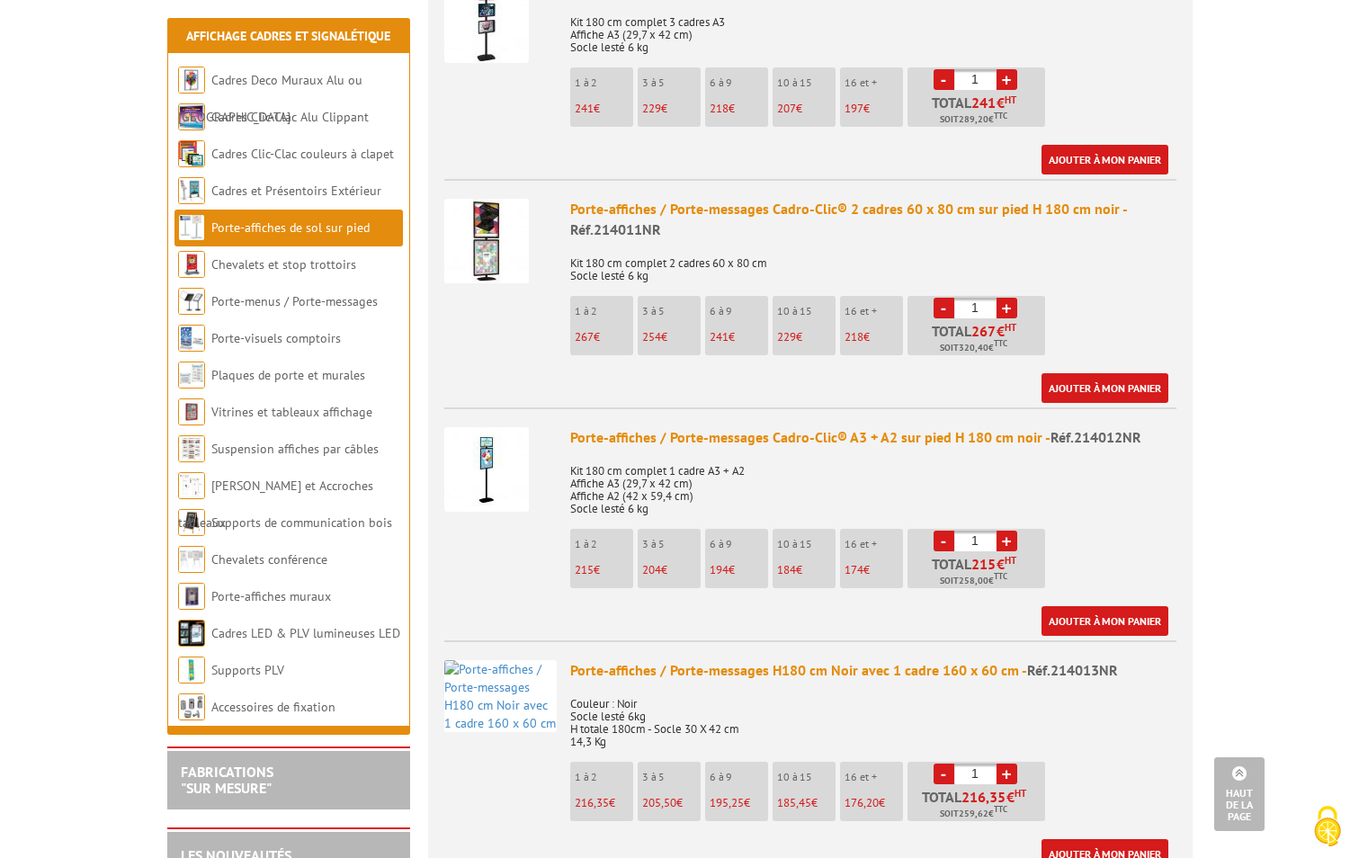
click at [767, 427] on div "Porte-affiches / Porte-messages Cadro-Clic® A3 + A2 sur pied H 180 cm noir - Ré…" at bounding box center [873, 437] width 606 height 21
click at [597, 427] on div "Porte-affiches / Porte-messages Cadro-Clic® A3 + A2 sur pied H 180 cm noir - Ré…" at bounding box center [873, 437] width 606 height 21
drag, startPoint x: 597, startPoint y: 412, endPoint x: 603, endPoint y: 483, distance: 71.3
click at [603, 483] on p "Kit 180 cm complet 1 cadre A3 + A2 Affiche A3 (29,7 x 42 cm) Affiche A2 (42 x 5…" at bounding box center [873, 483] width 606 height 63
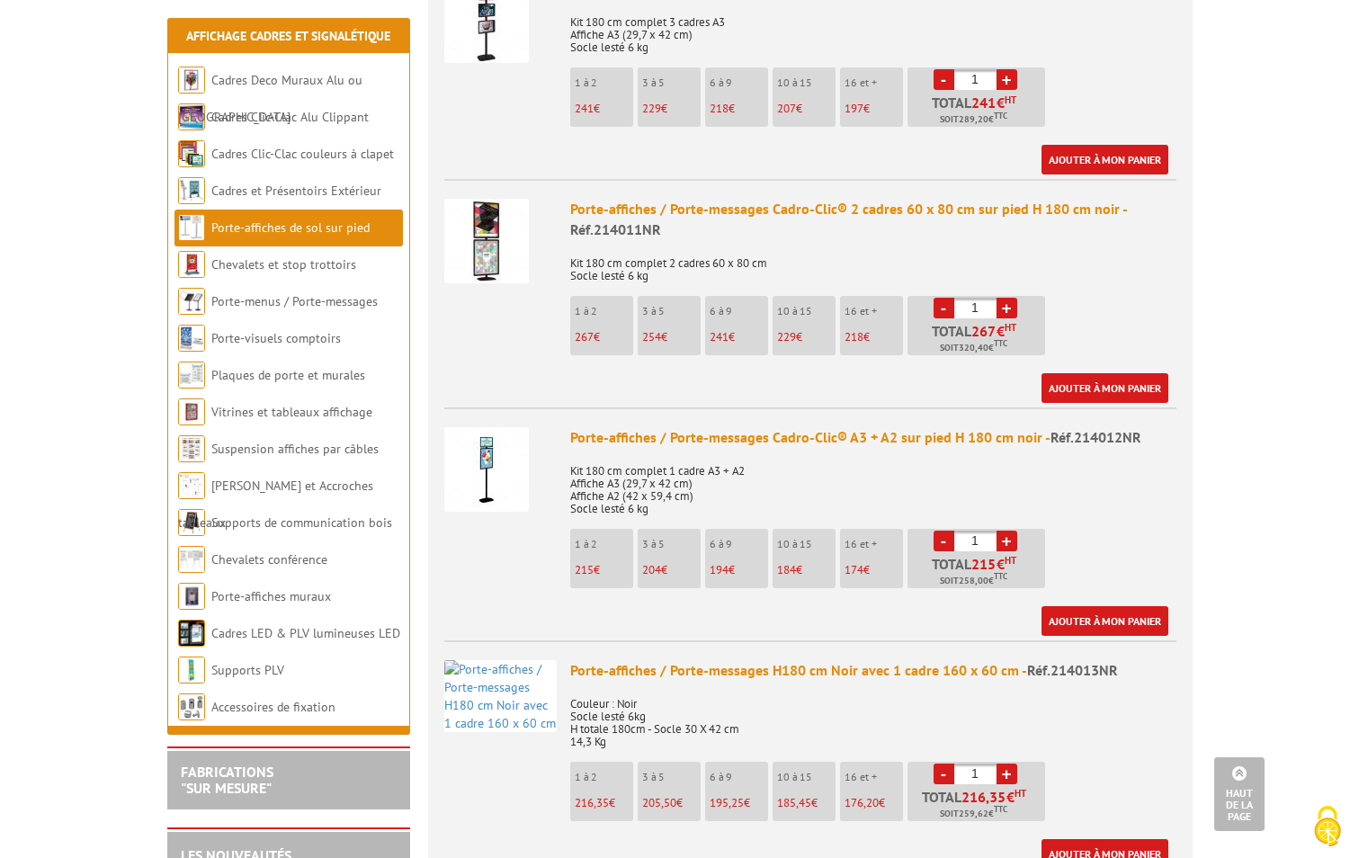
click at [486, 442] on img at bounding box center [486, 469] width 85 height 85
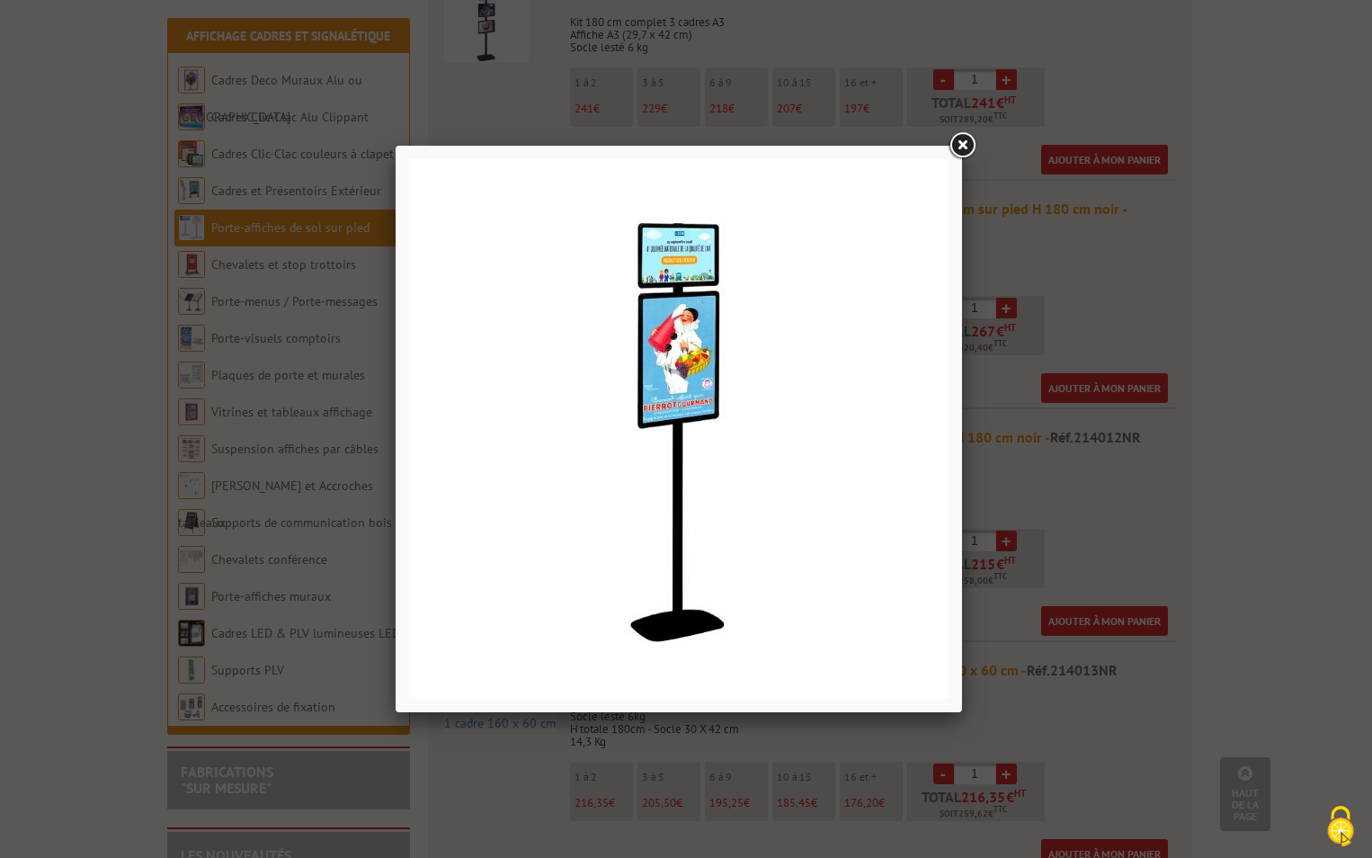
click at [968, 145] on link at bounding box center [962, 145] width 32 height 32
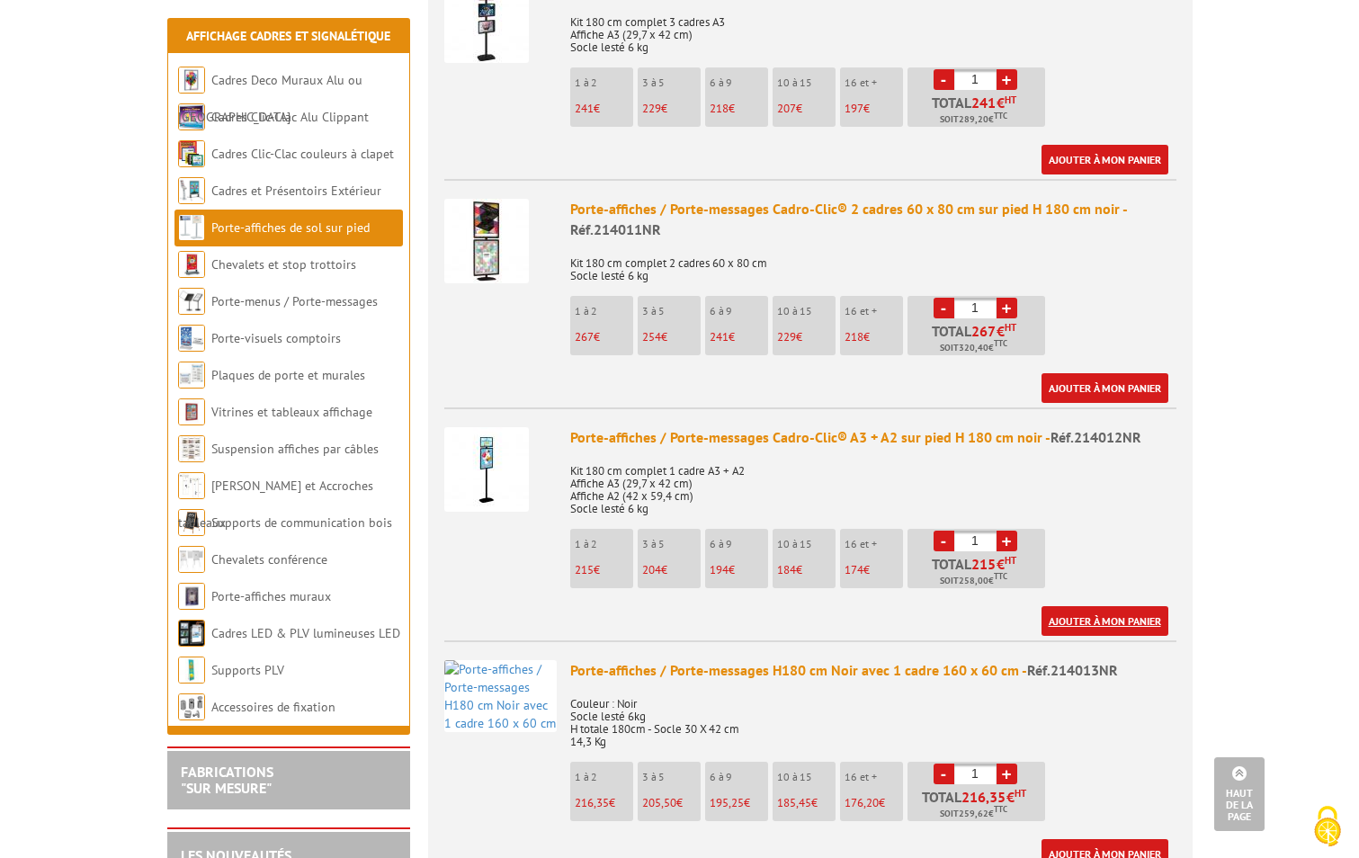
click at [1093, 606] on link "Ajouter à mon panier" at bounding box center [1104, 621] width 127 height 30
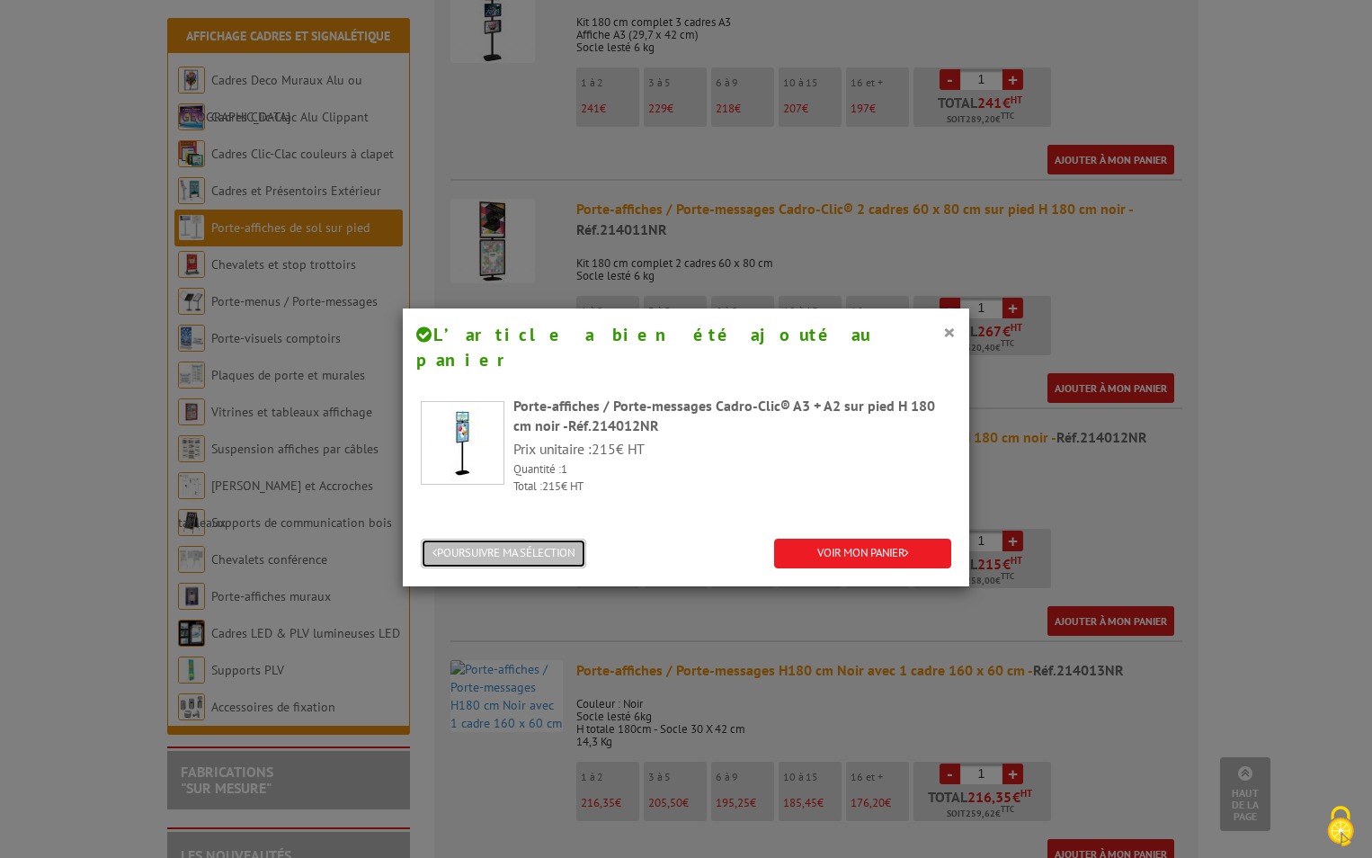
click at [498, 539] on button "POURSUIVRE MA SÉLECTION" at bounding box center [503, 554] width 165 height 30
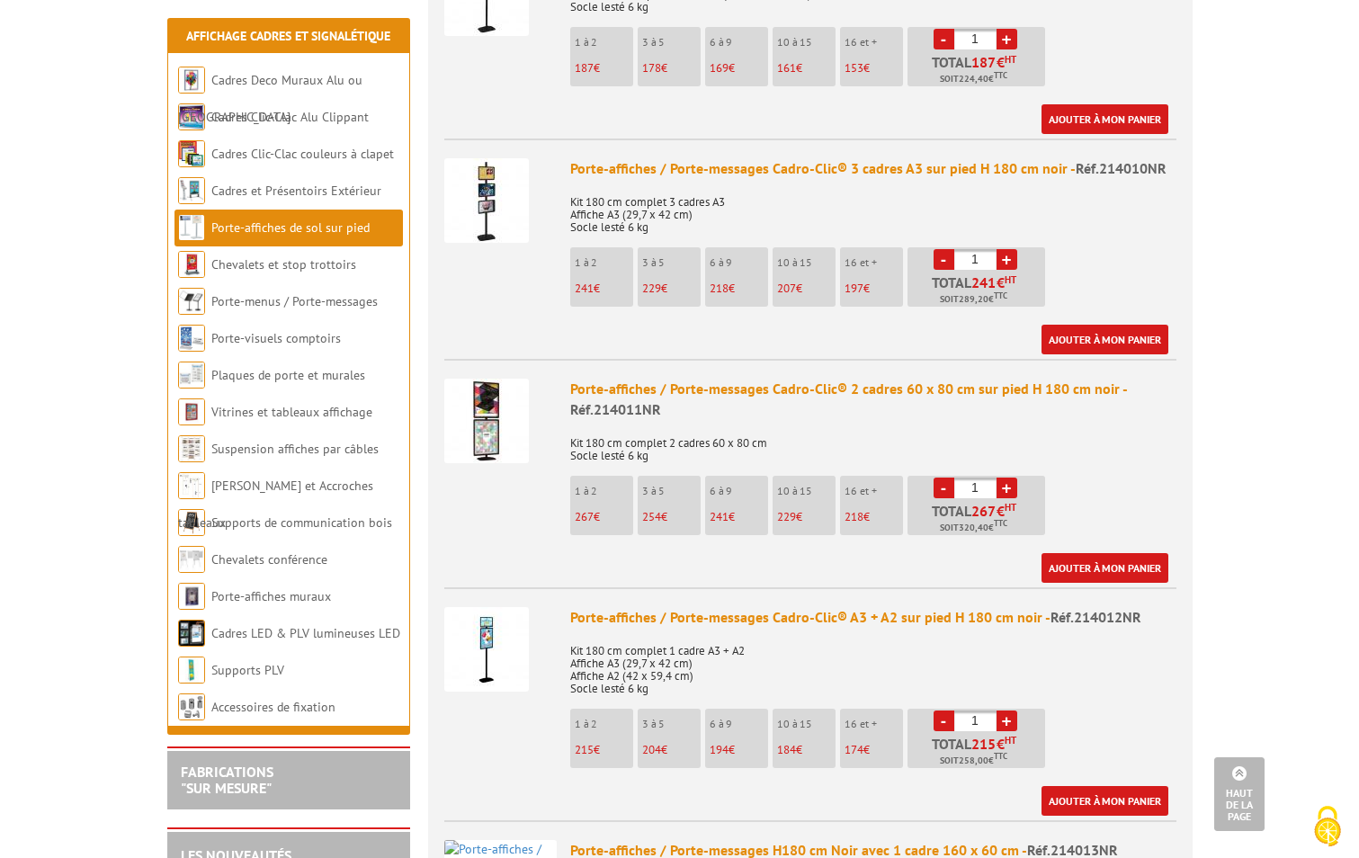
scroll to position [1349, 0]
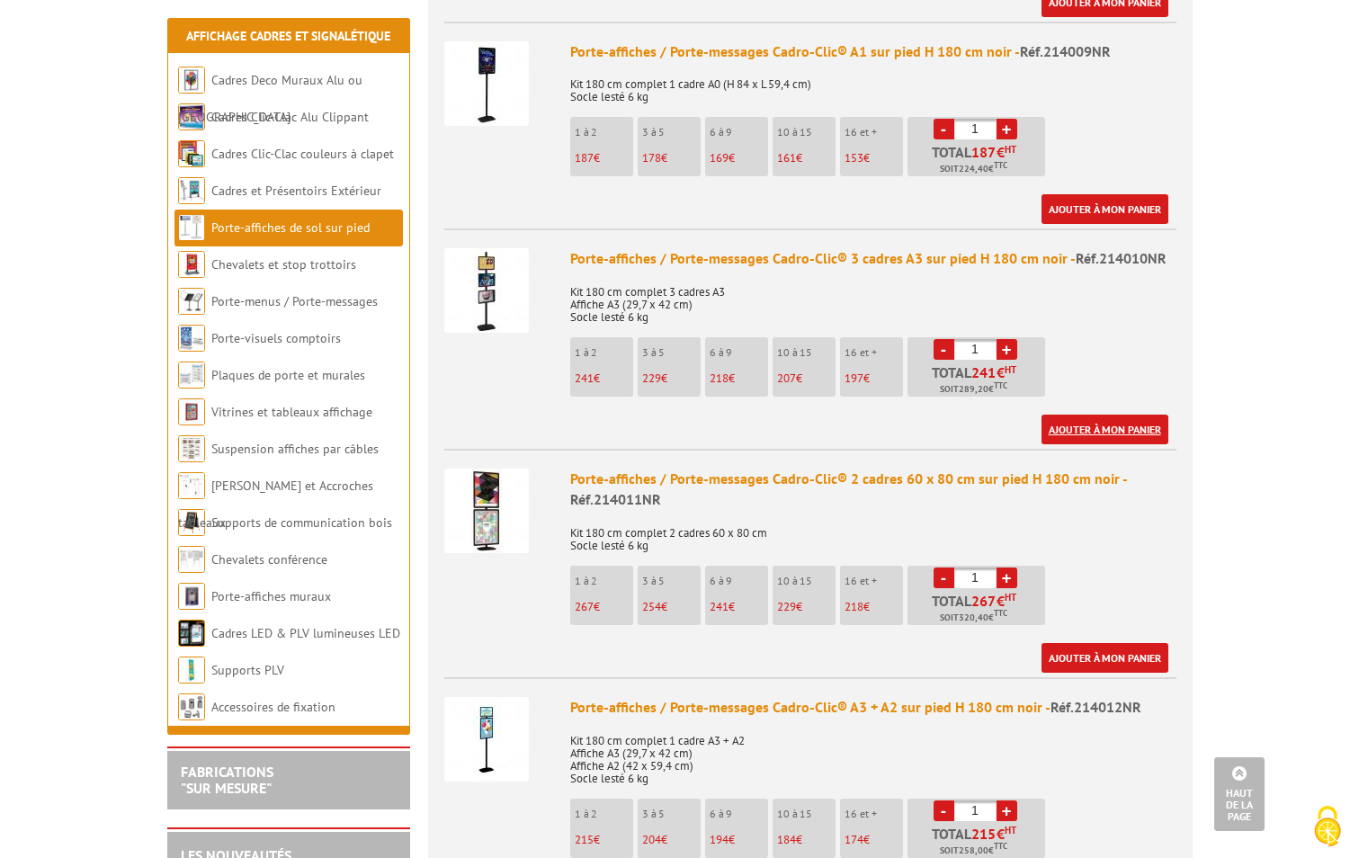
click at [1100, 415] on link "Ajouter à mon panier" at bounding box center [1104, 430] width 127 height 30
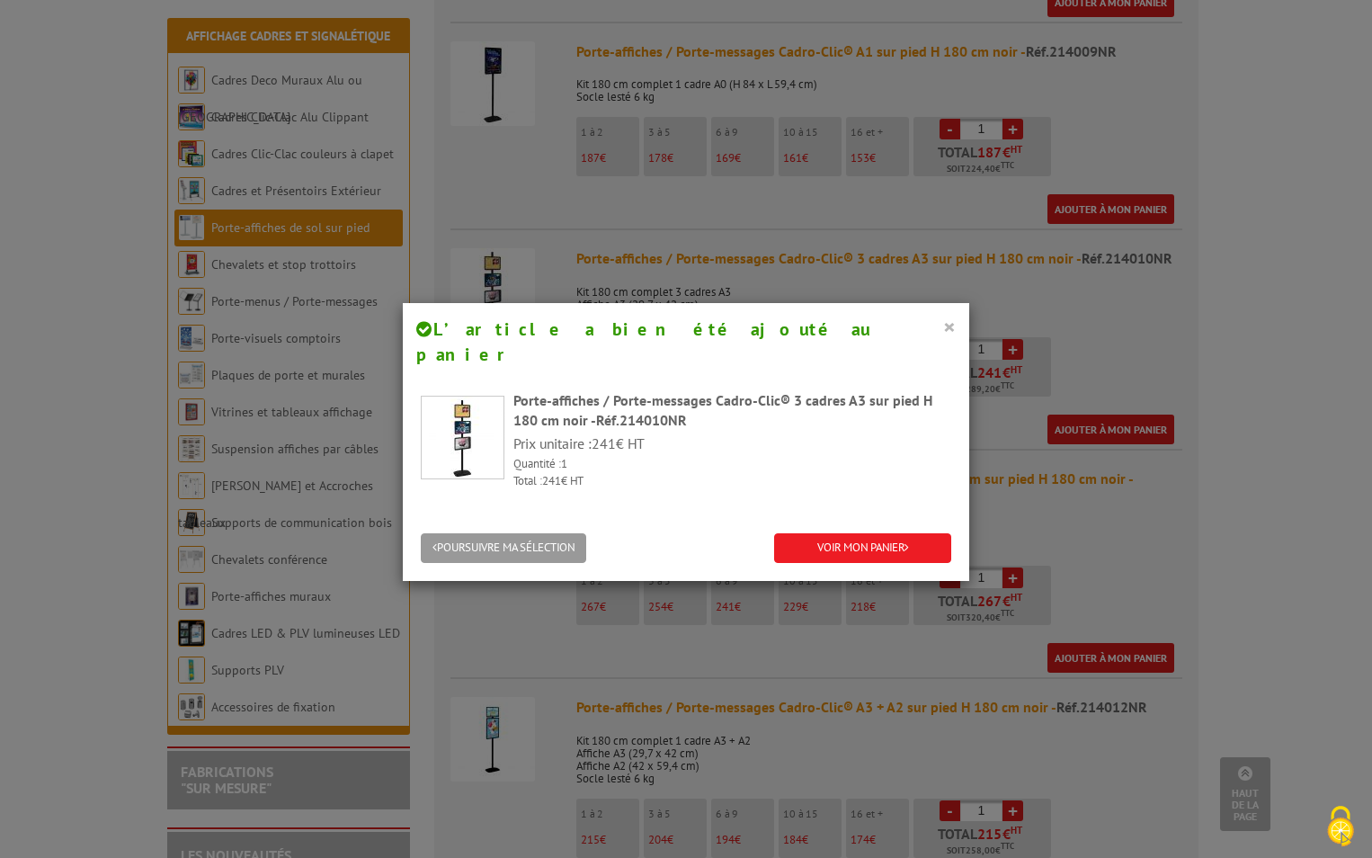
click at [943, 328] on button "×" at bounding box center [949, 326] width 13 height 23
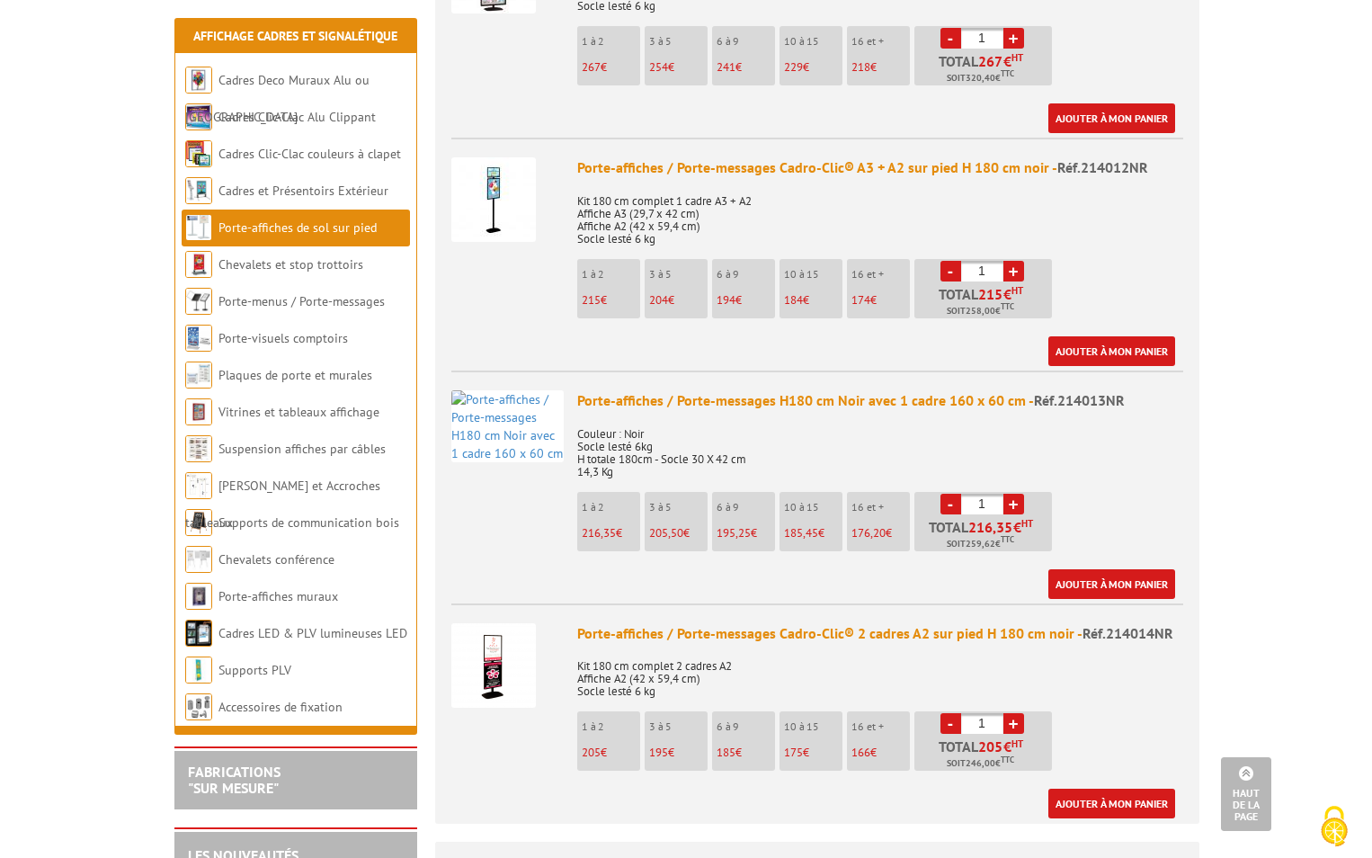
scroll to position [1978, 0]
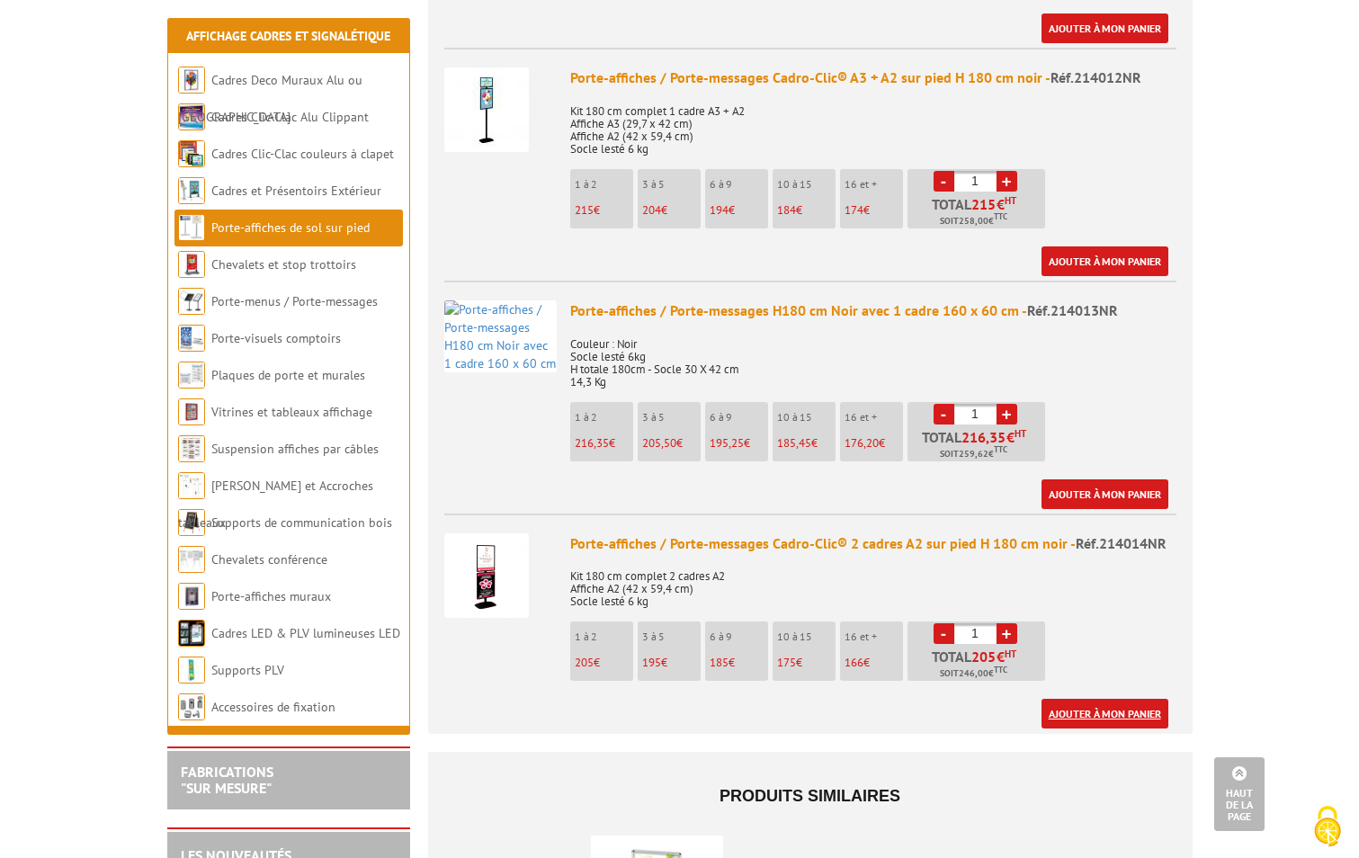
click at [1105, 699] on link "Ajouter à mon panier" at bounding box center [1104, 714] width 127 height 30
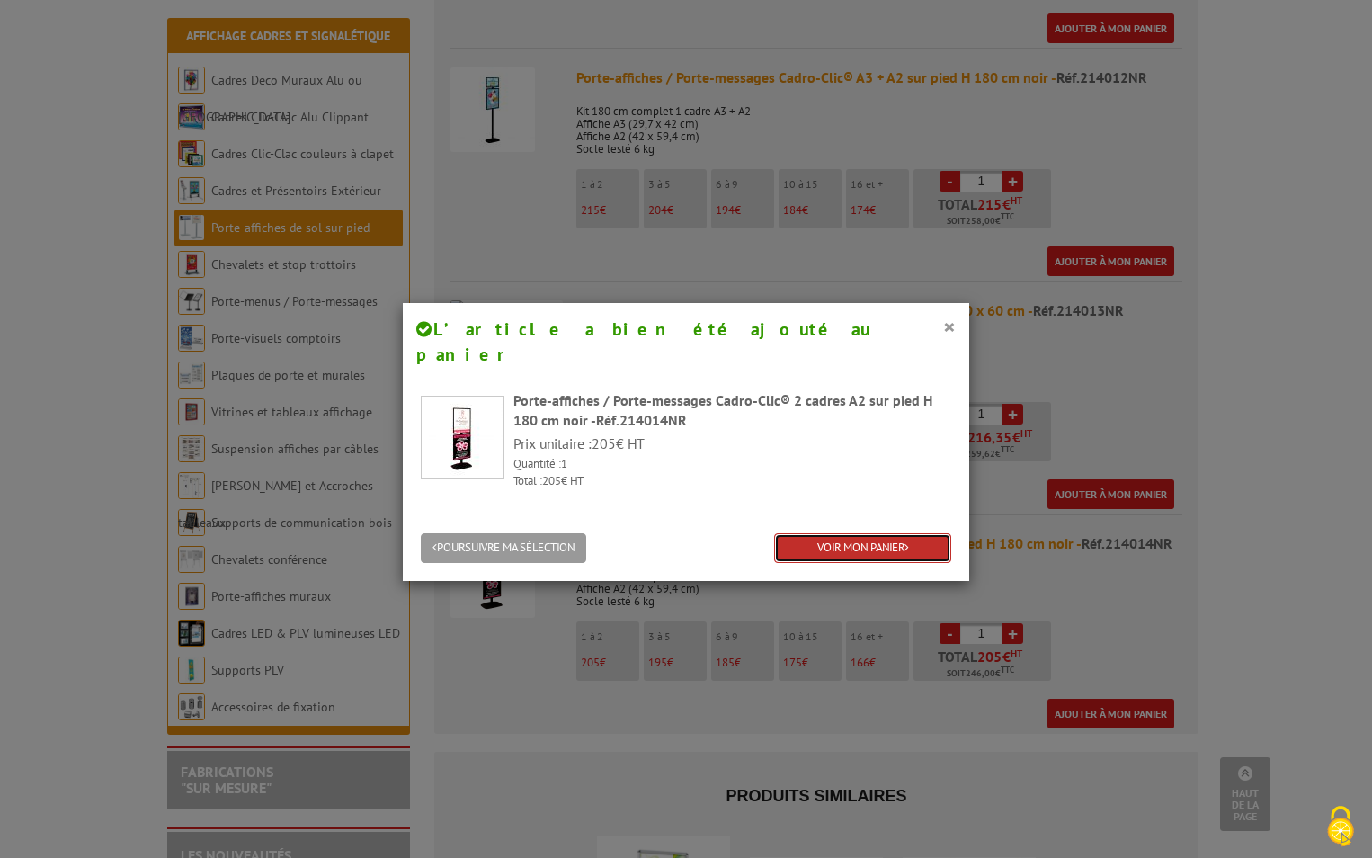
click at [807, 533] on link "VOIR MON PANIER" at bounding box center [862, 548] width 177 height 30
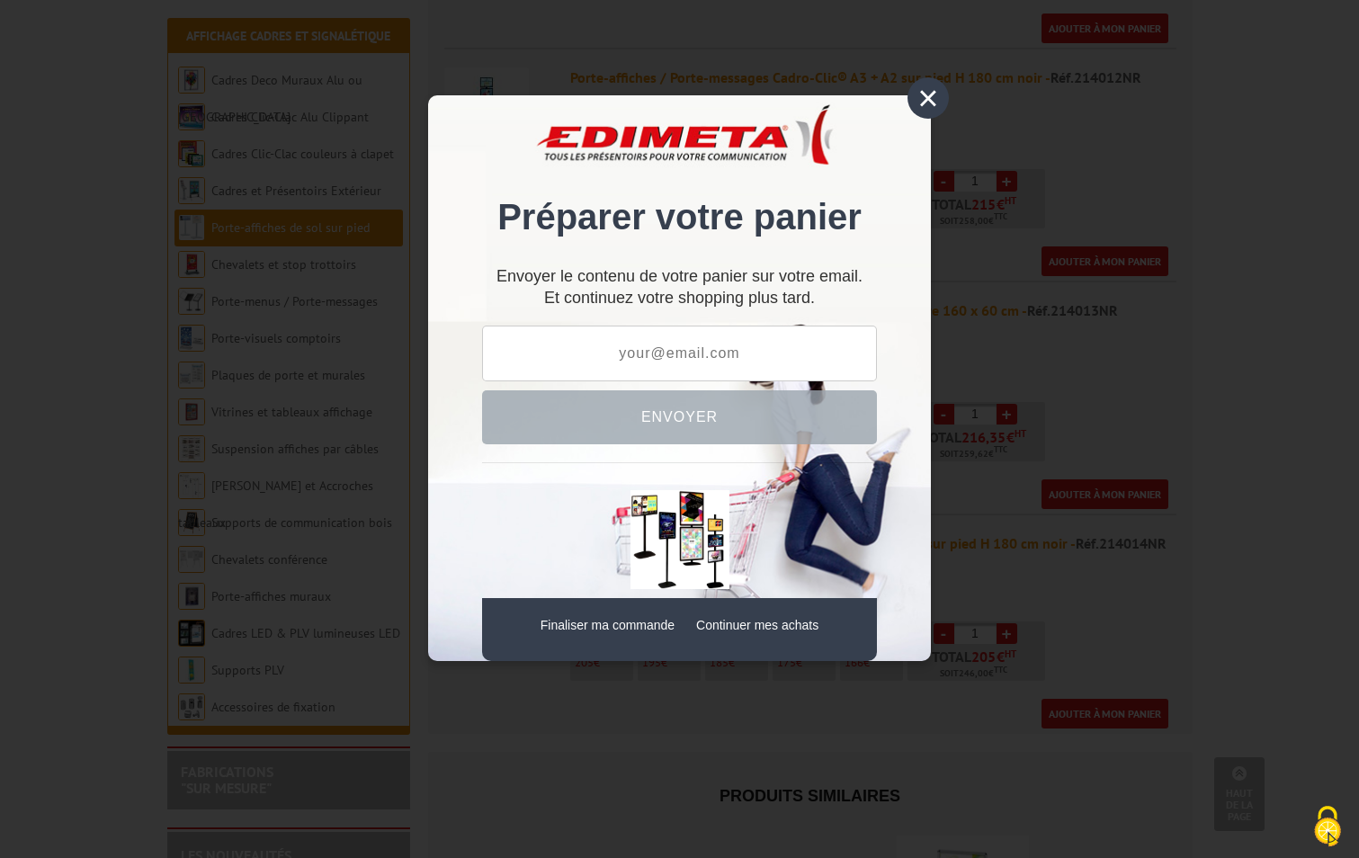
click at [929, 105] on div "×" at bounding box center [927, 97] width 41 height 41
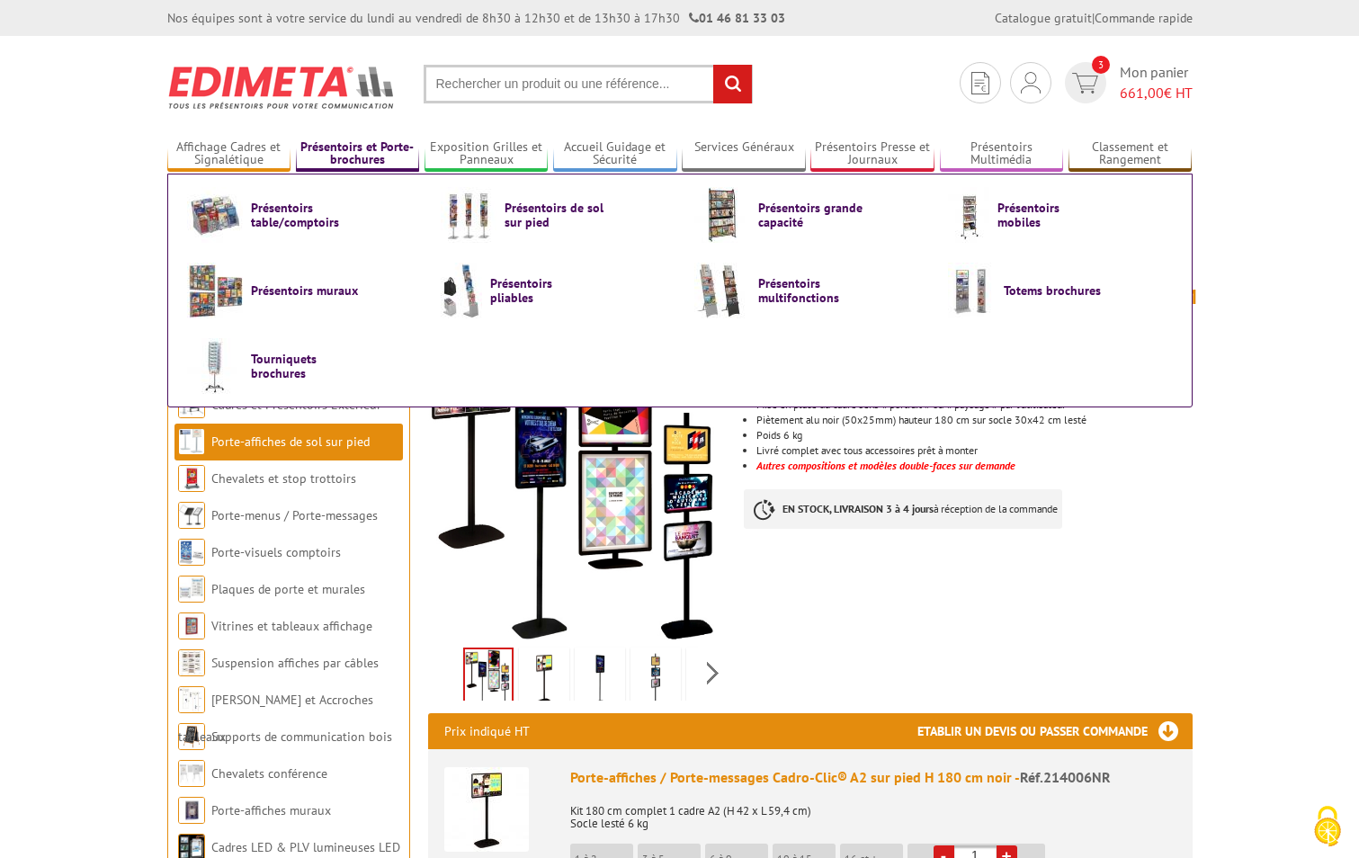
click at [347, 144] on link "Présentoirs et Porte-brochures" at bounding box center [358, 154] width 124 height 30
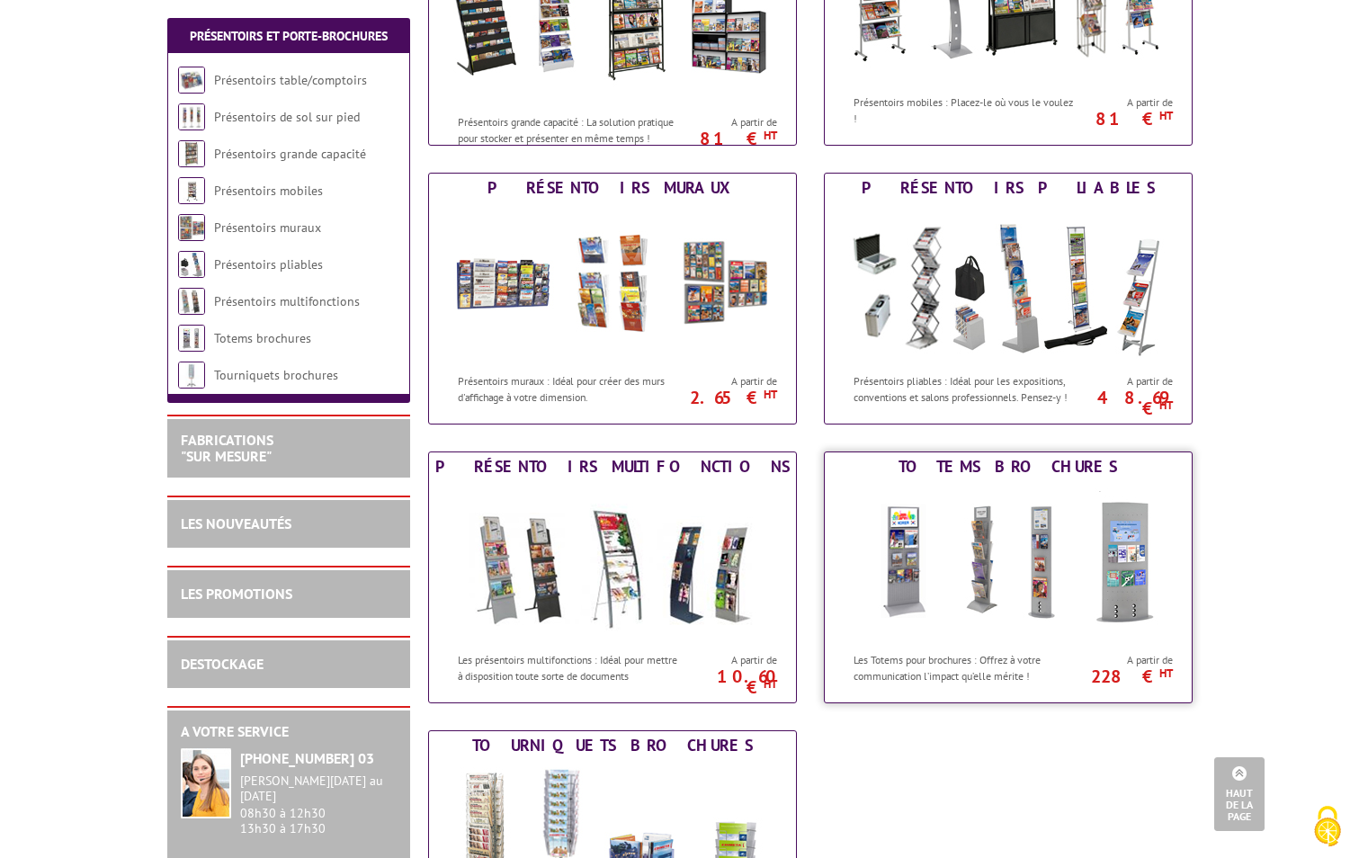
scroll to position [321, 0]
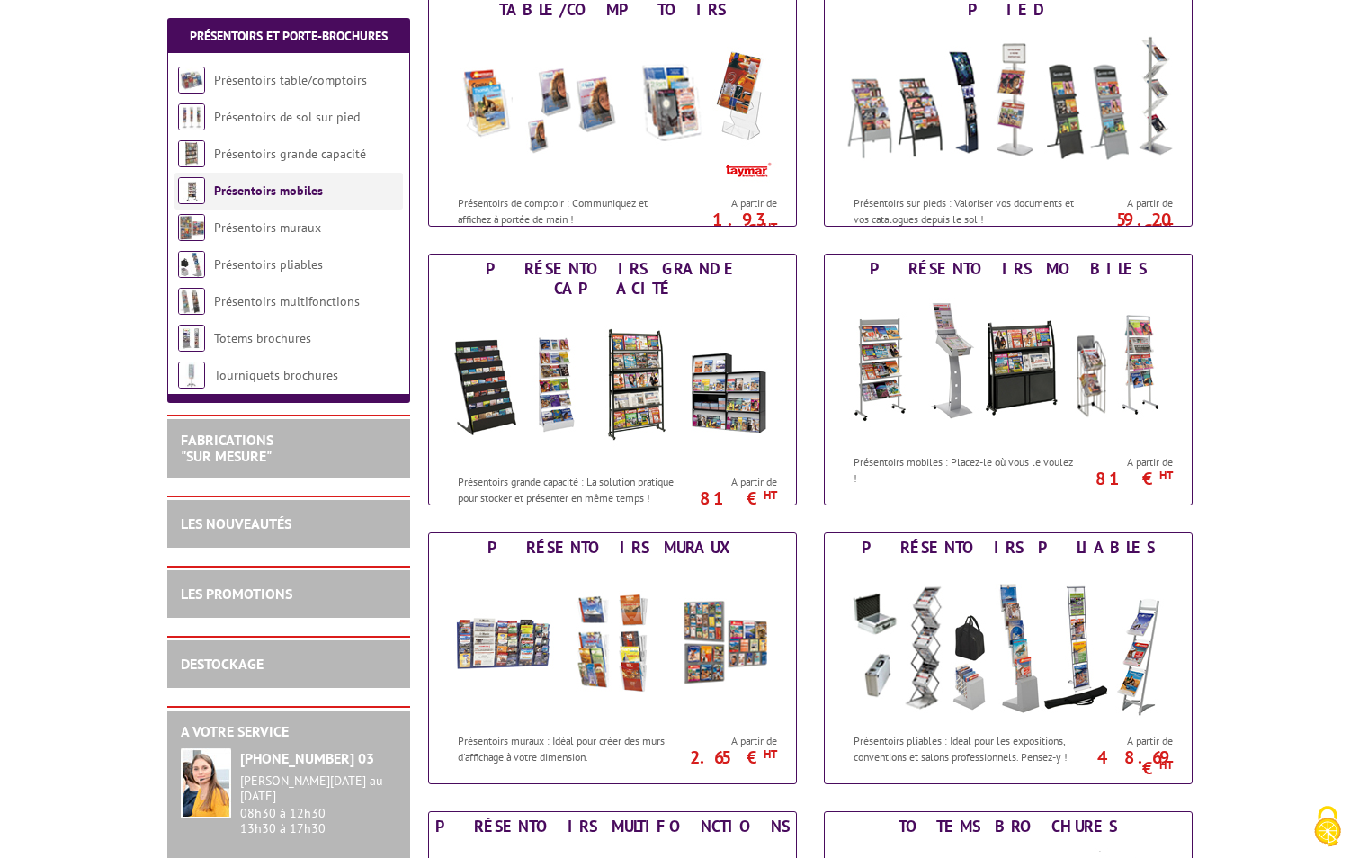
click at [189, 199] on img at bounding box center [191, 190] width 27 height 27
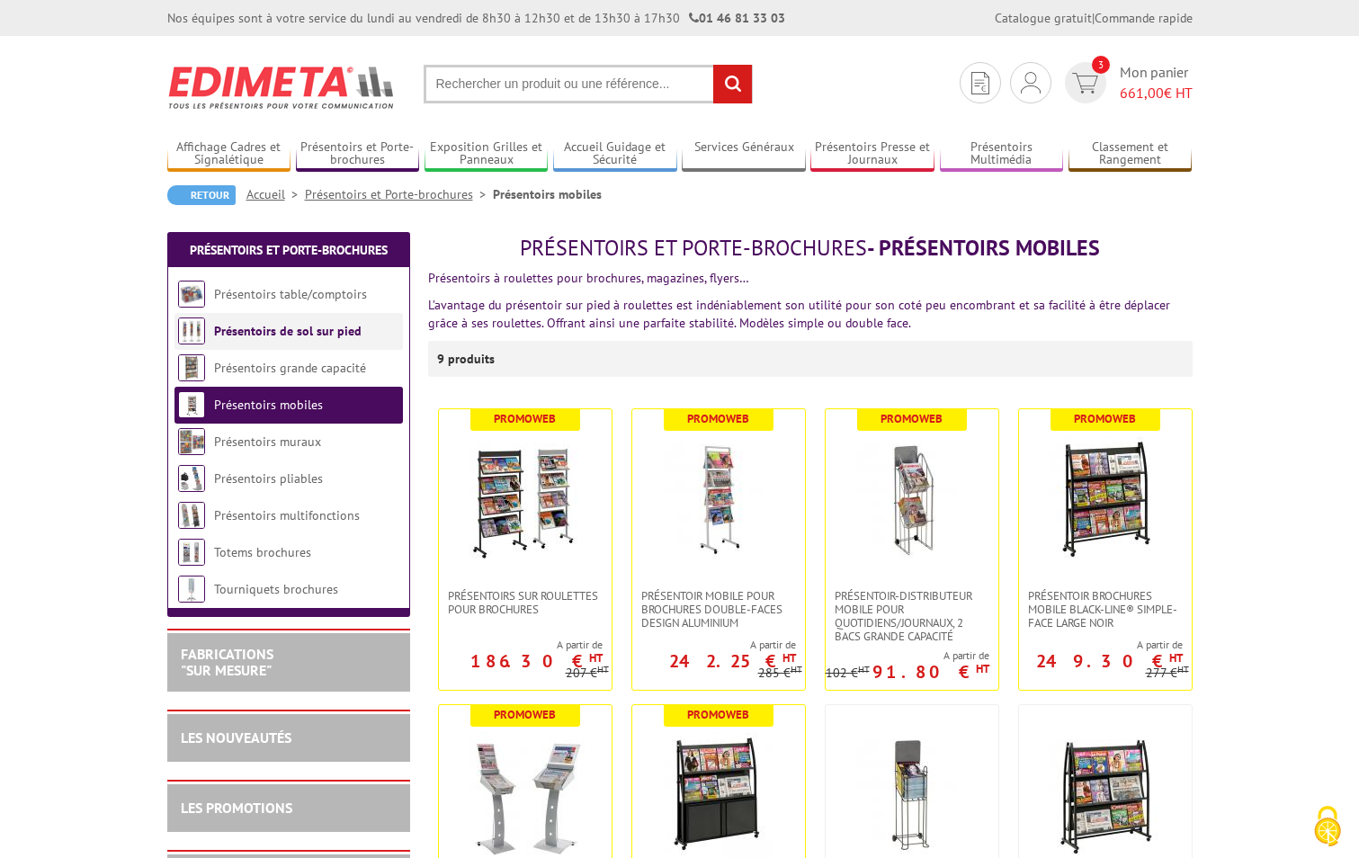
click at [194, 328] on img at bounding box center [191, 330] width 27 height 27
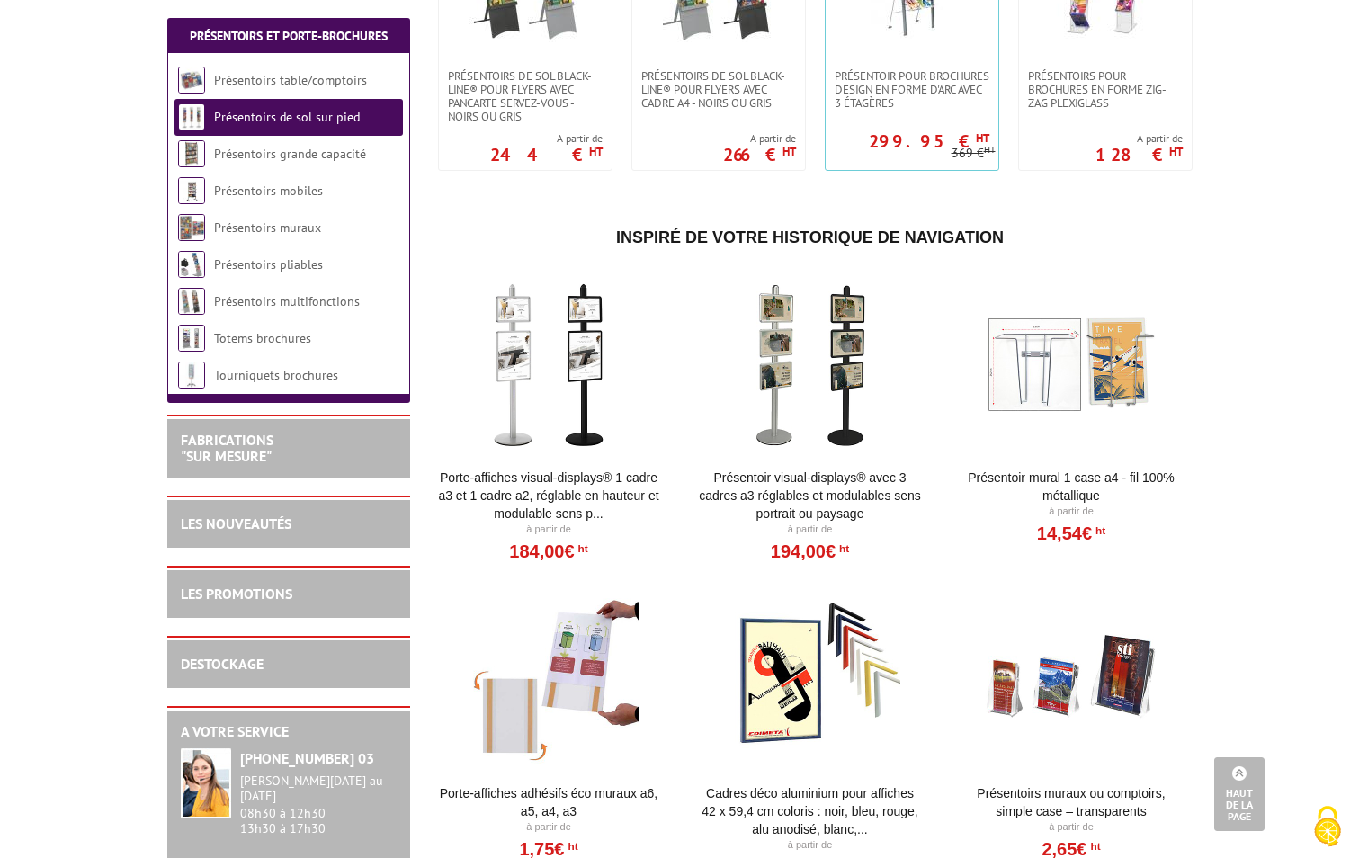
scroll to position [2248, 0]
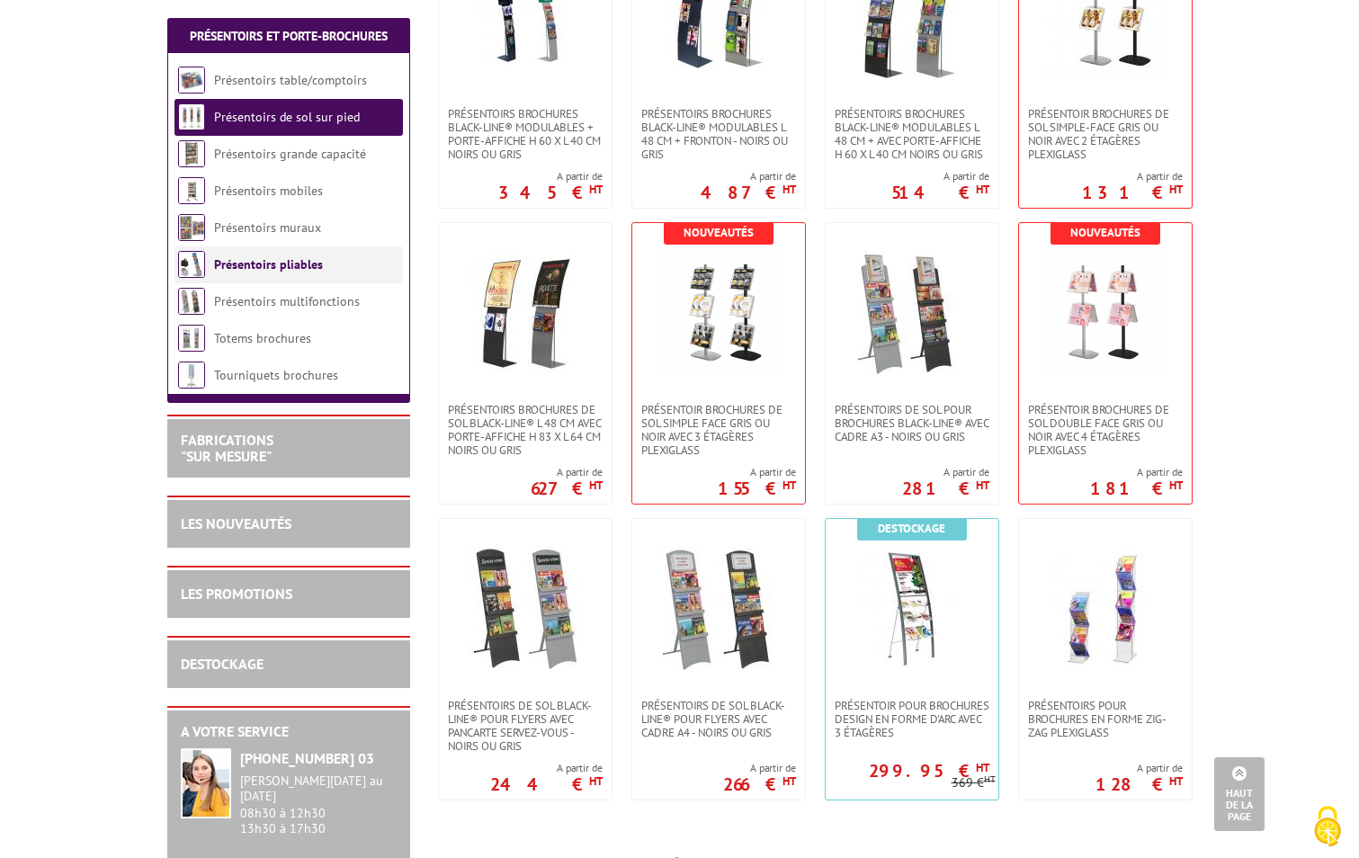
click at [237, 267] on link "Présentoirs pliables" at bounding box center [268, 264] width 109 height 16
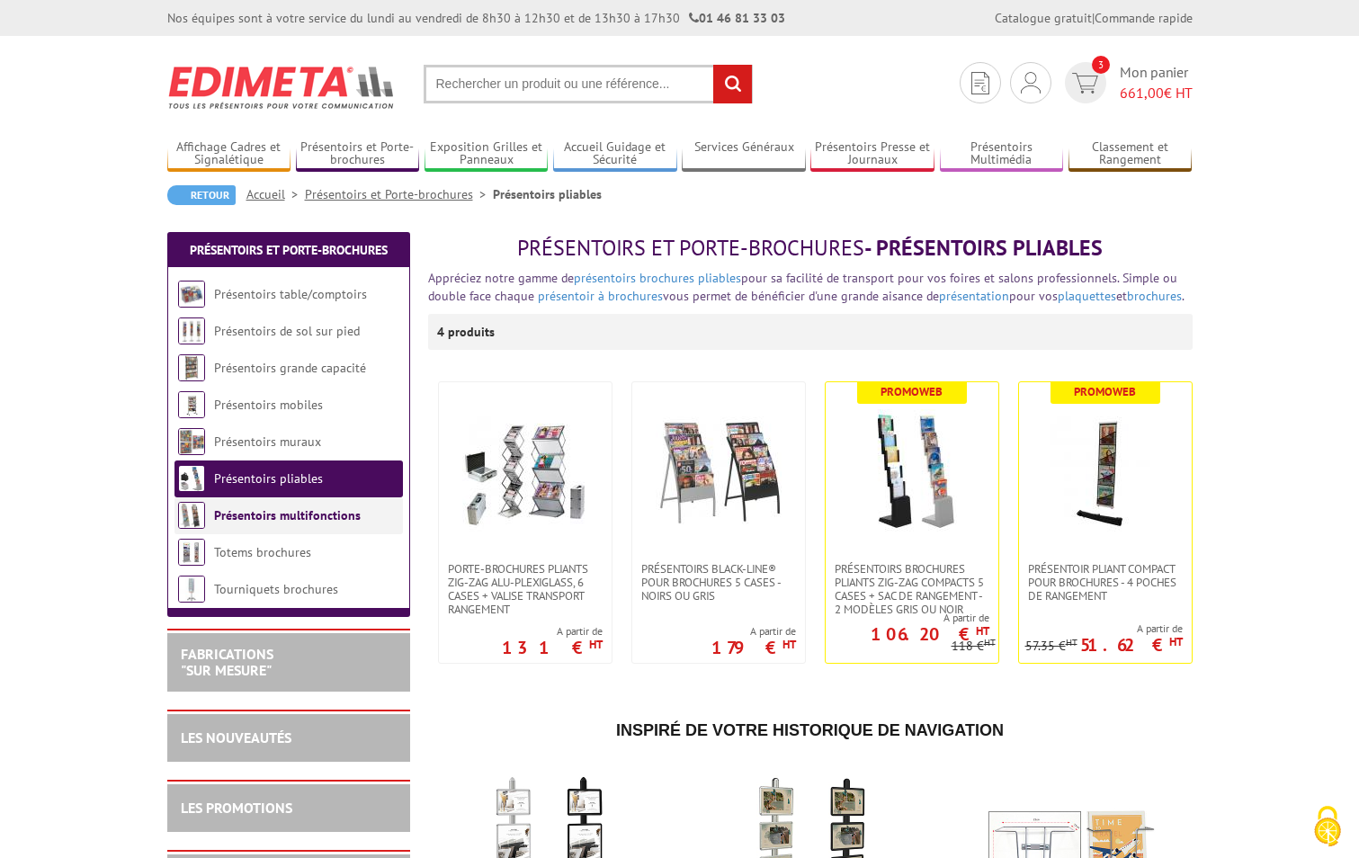
click at [228, 519] on link "Présentoirs multifonctions" at bounding box center [287, 515] width 147 height 16
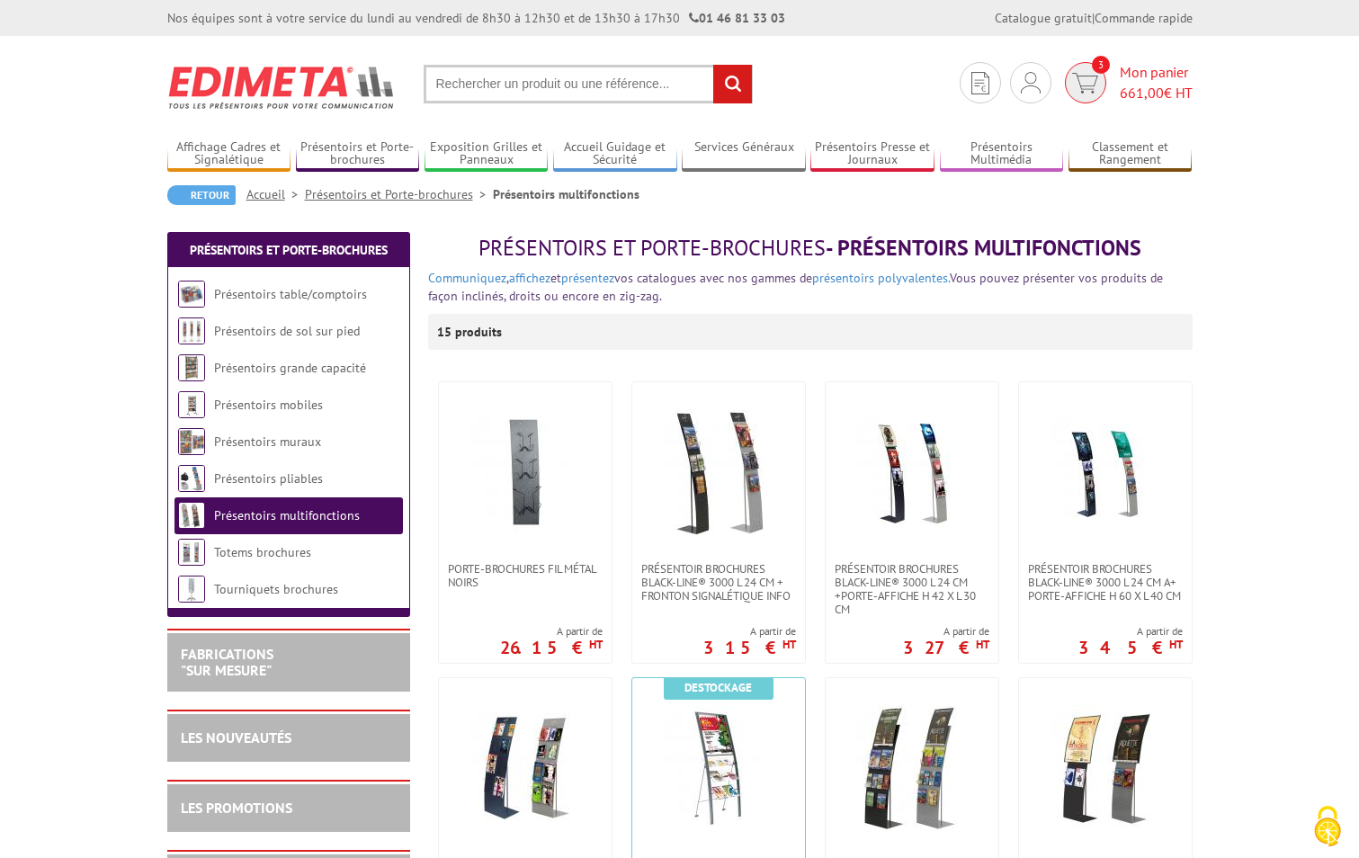
click at [1086, 81] on img at bounding box center [1085, 83] width 26 height 21
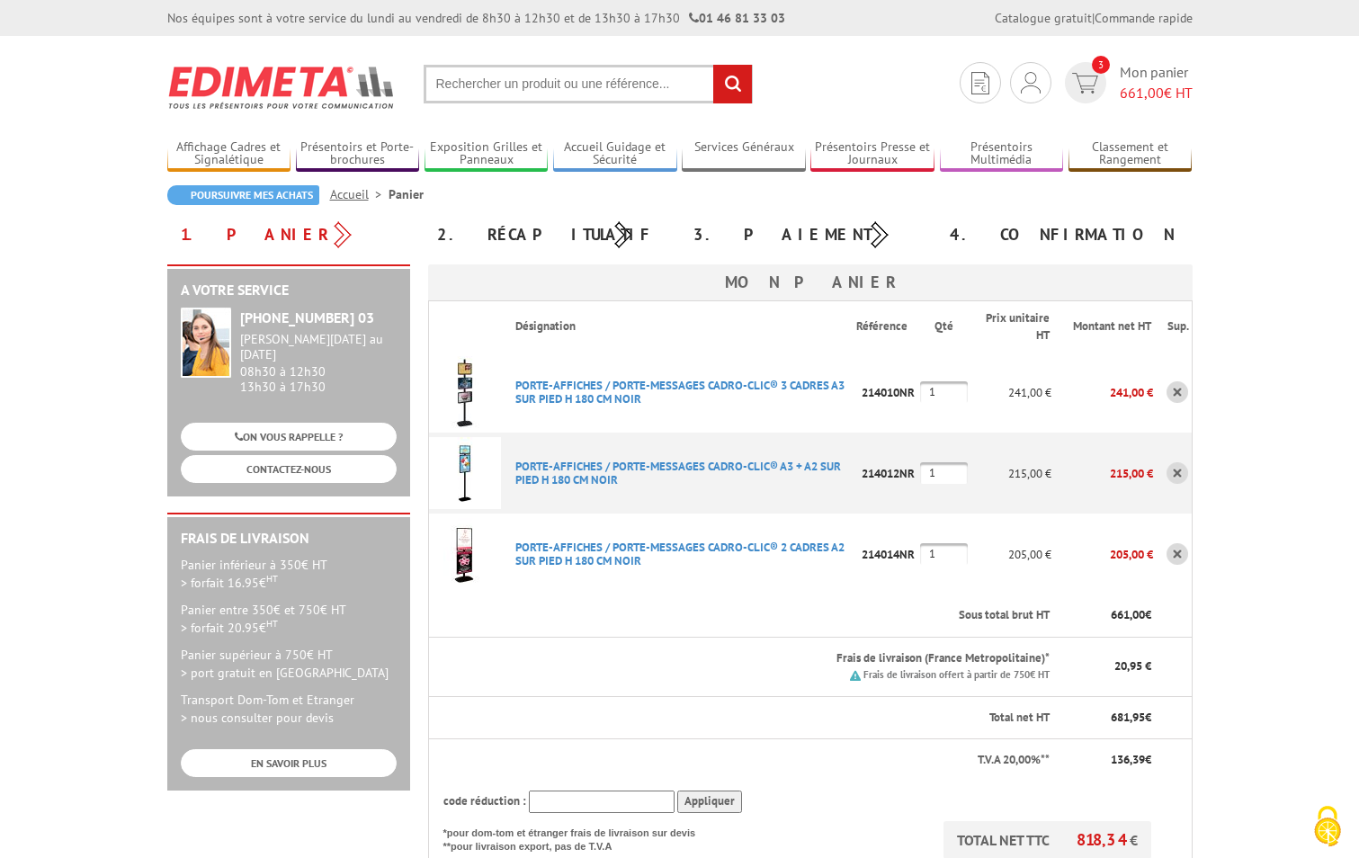
click at [468, 396] on img at bounding box center [465, 392] width 72 height 72
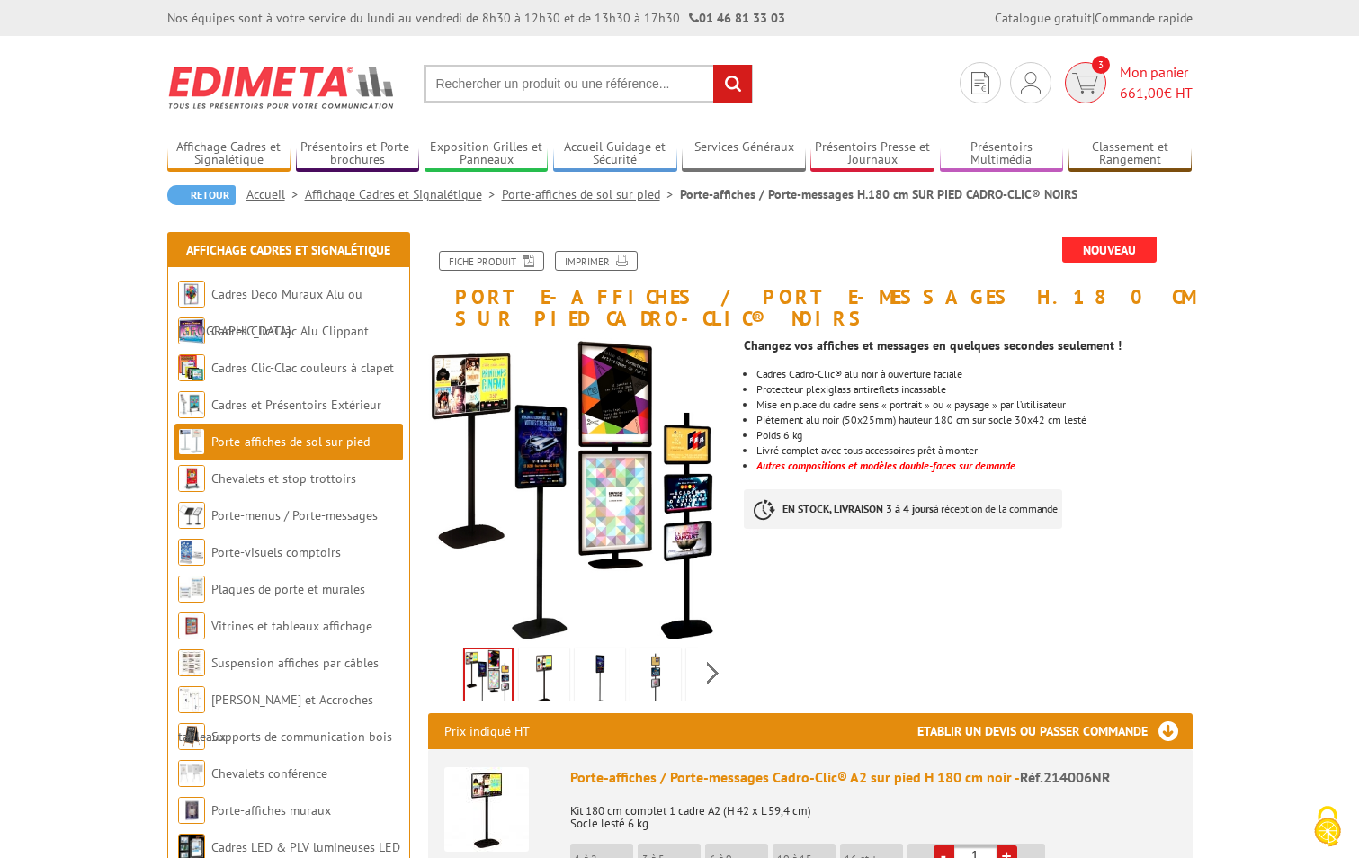
click at [1076, 67] on span "3" at bounding box center [1085, 82] width 41 height 41
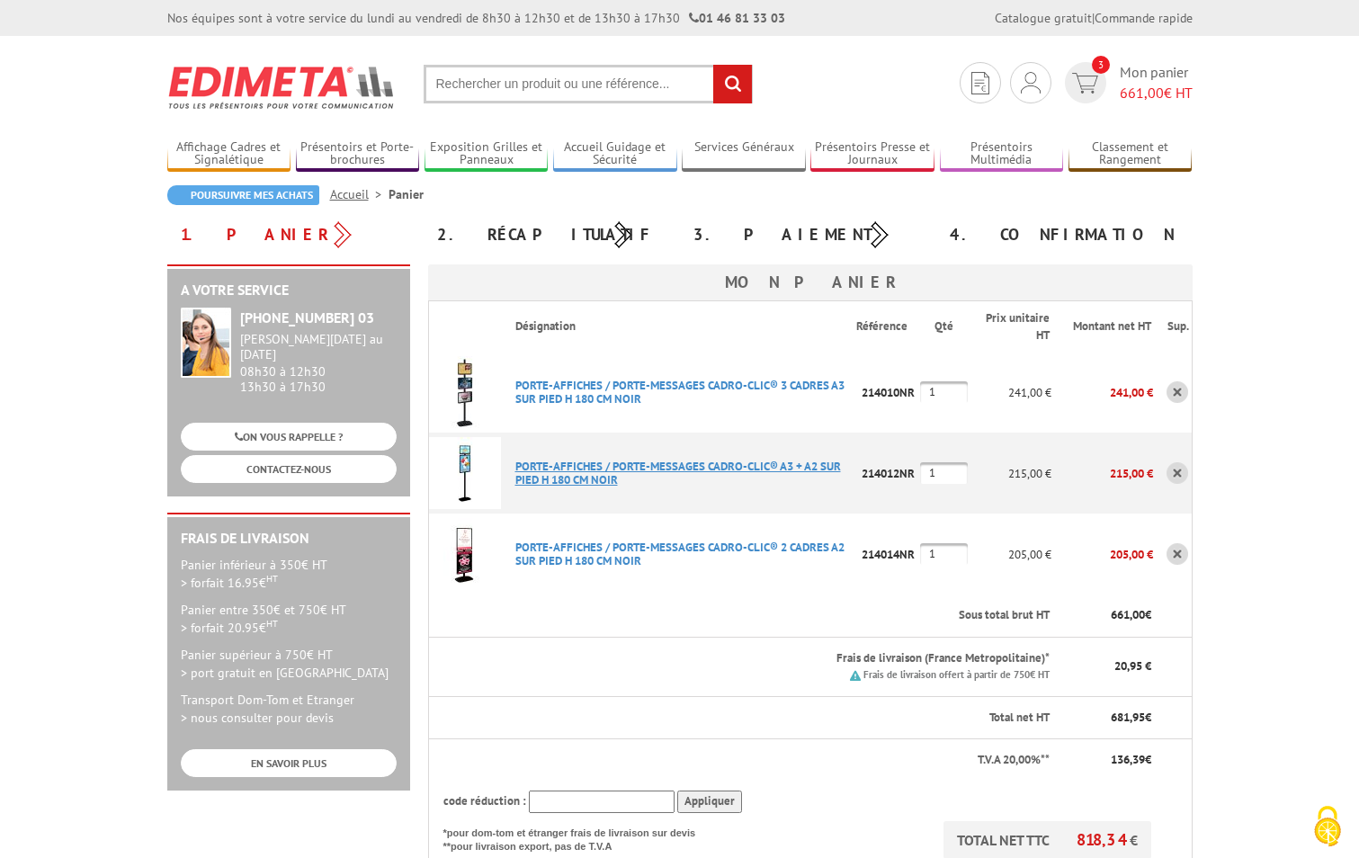
click at [527, 468] on link "PORTE-AFFICHES / PORTE-MESSAGES CADRO-CLIC® A3 + A2 SUR PIED H 180 CM NOIR" at bounding box center [678, 473] width 326 height 29
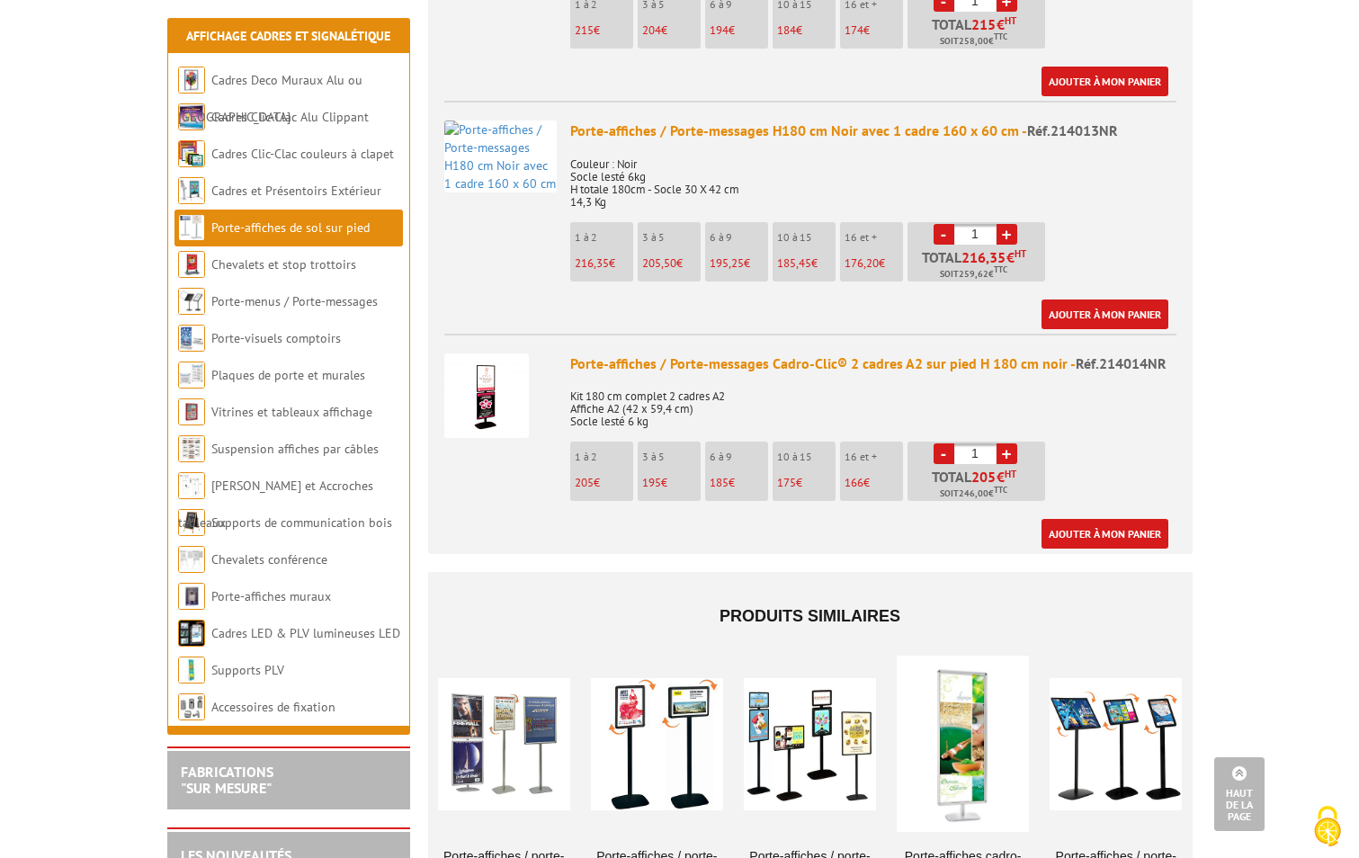
scroll to position [1888, 0]
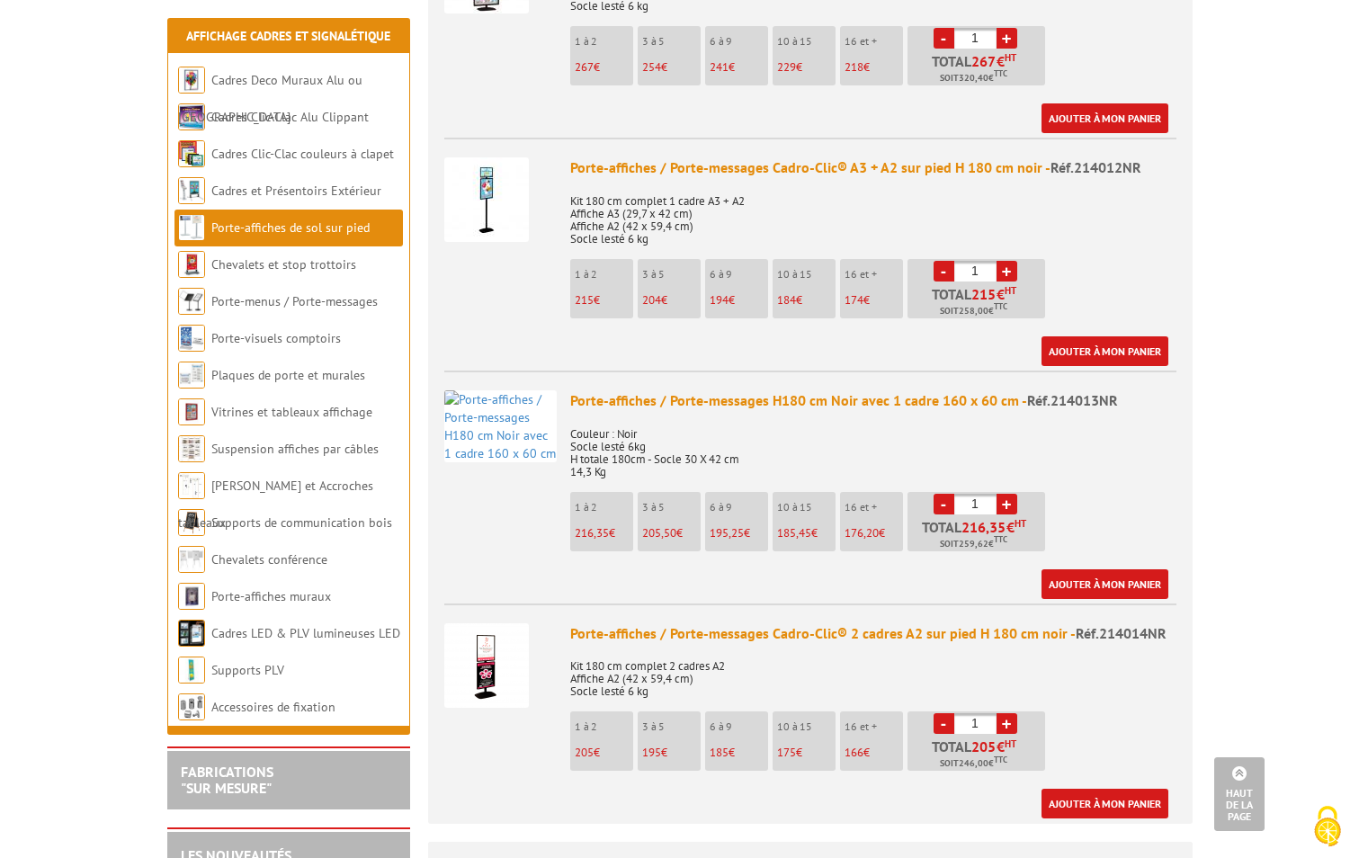
click at [481, 171] on img at bounding box center [486, 199] width 85 height 85
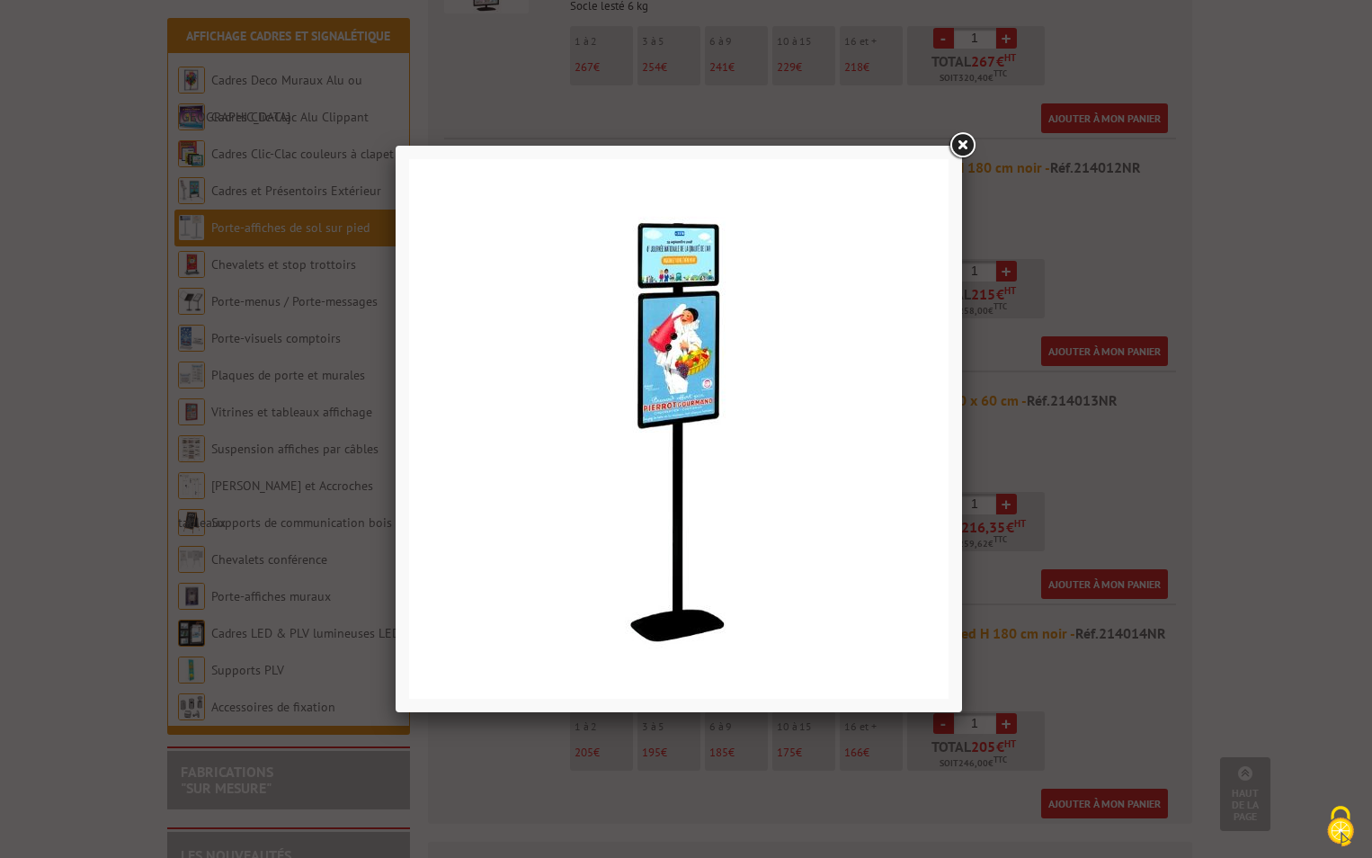
click at [960, 145] on link at bounding box center [962, 145] width 32 height 32
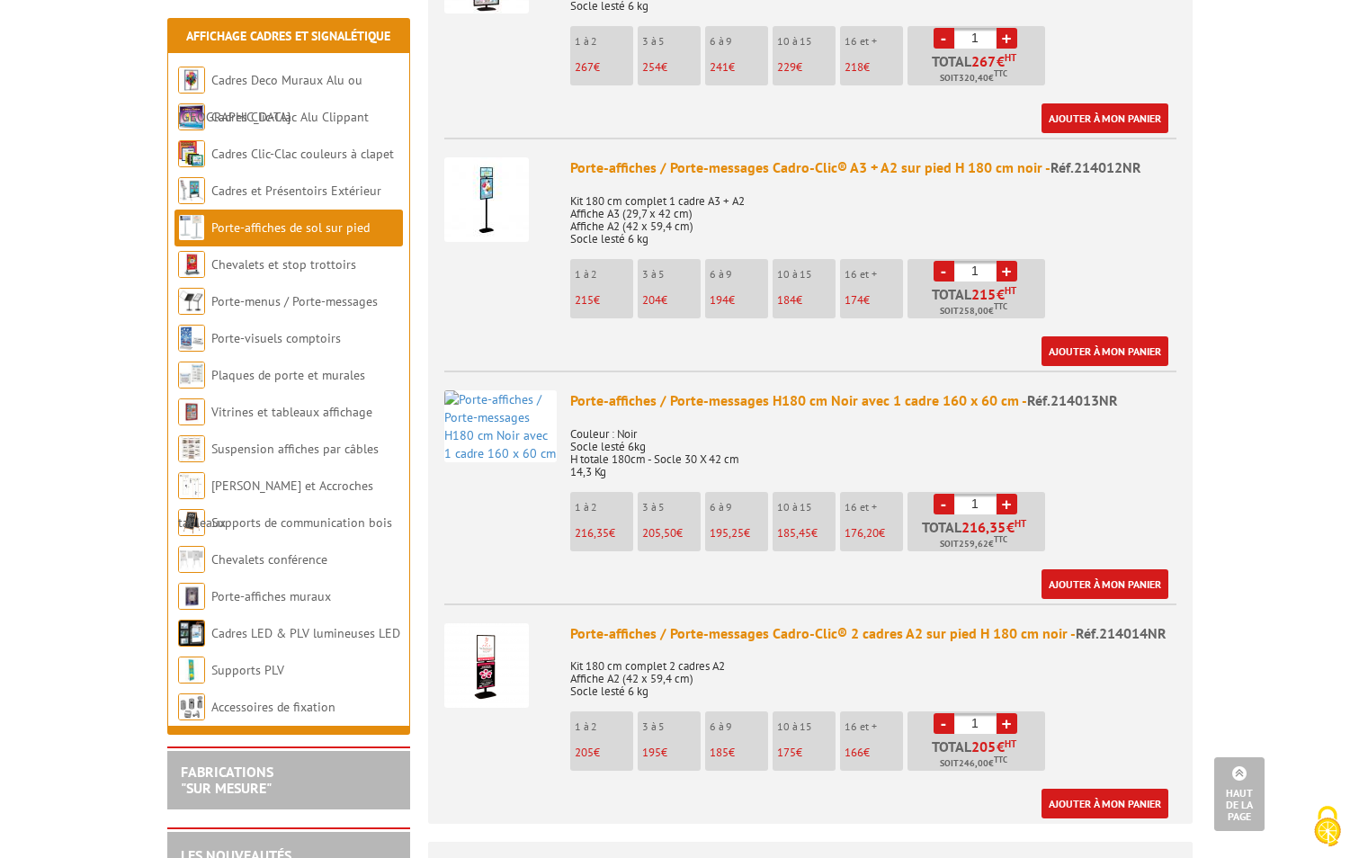
click at [1012, 261] on link "+" at bounding box center [1006, 271] width 21 height 21
click at [1009, 261] on link "+" at bounding box center [1006, 271] width 21 height 21
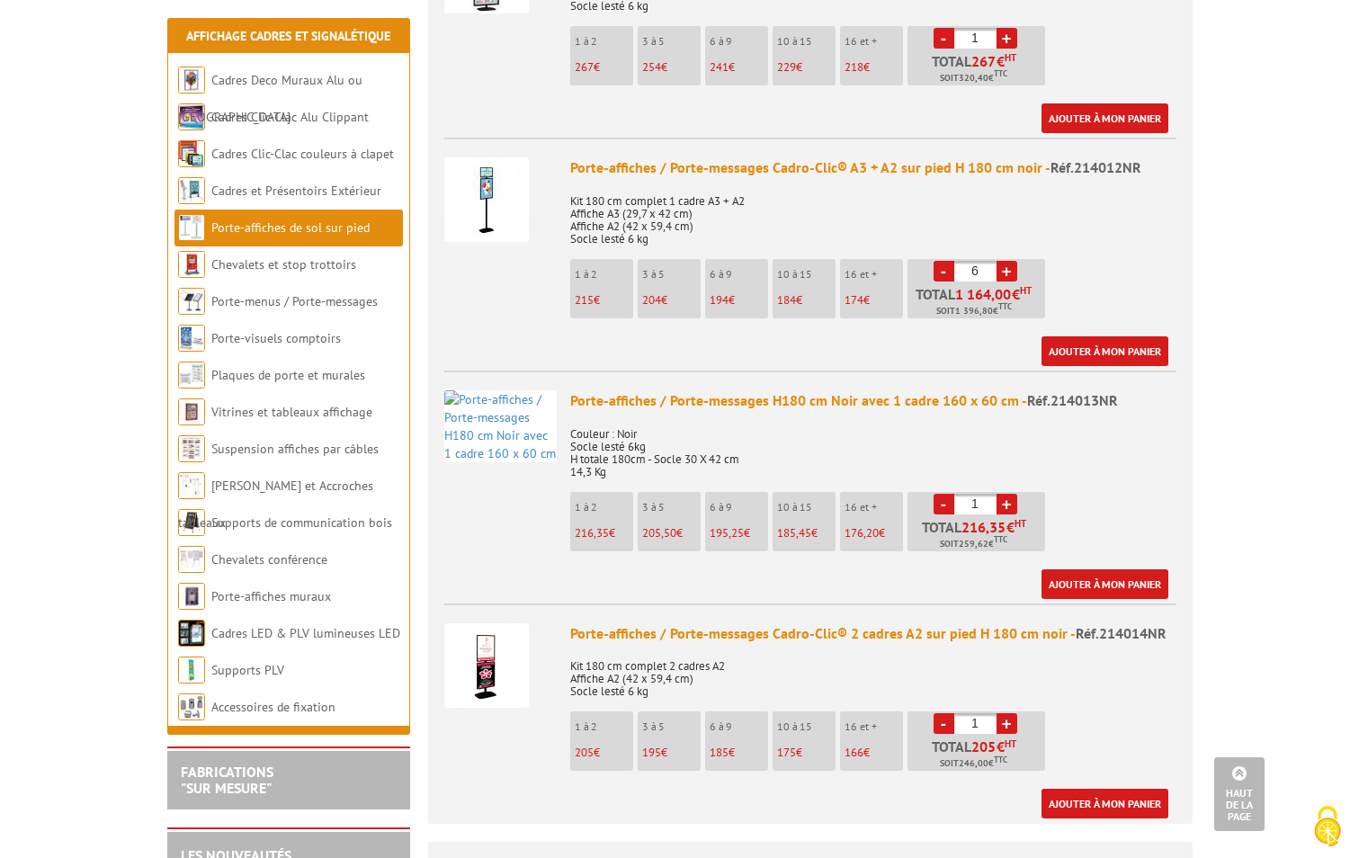
click at [1009, 261] on link "+" at bounding box center [1006, 271] width 21 height 21
type input "10"
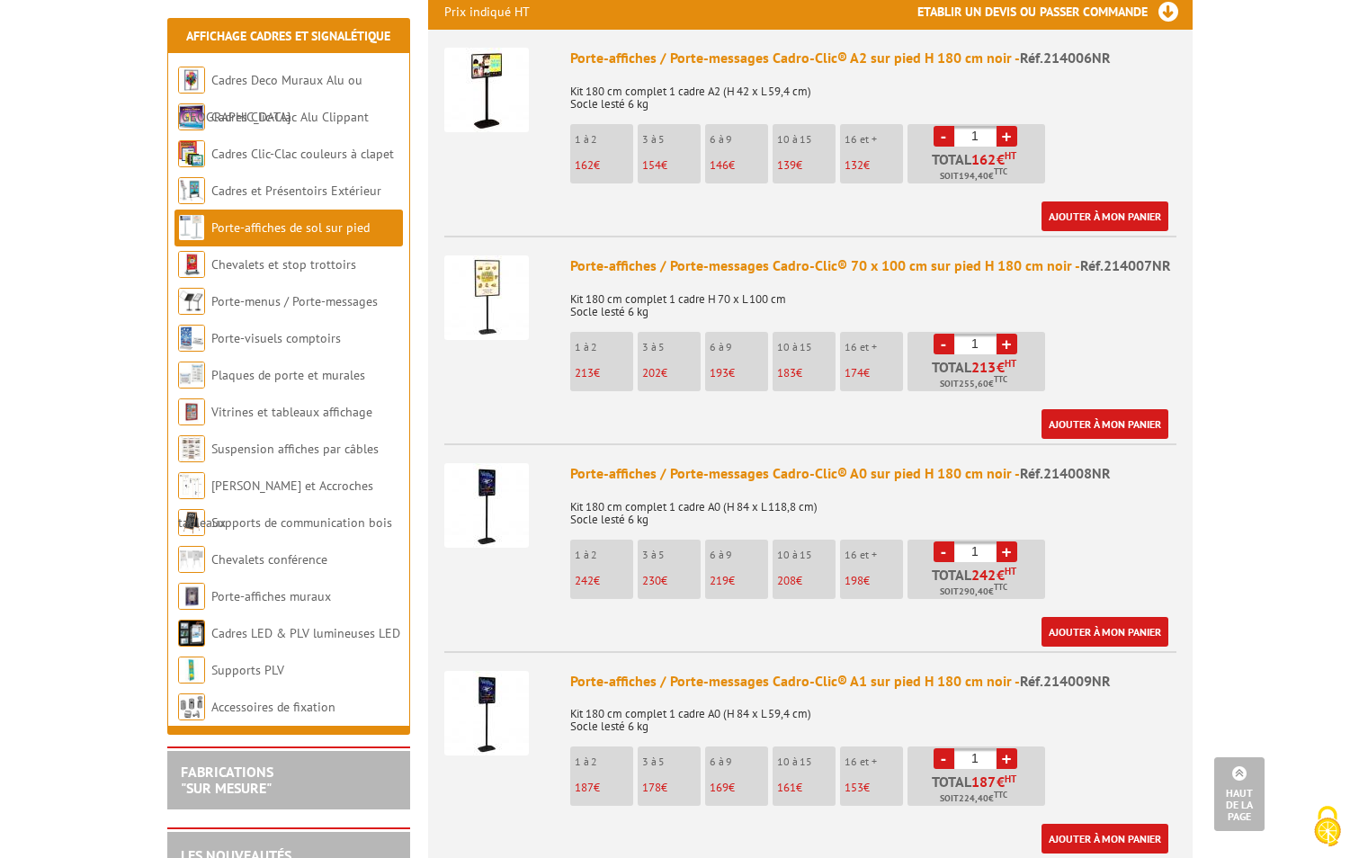
scroll to position [0, 0]
